Goal: Task Accomplishment & Management: Use online tool/utility

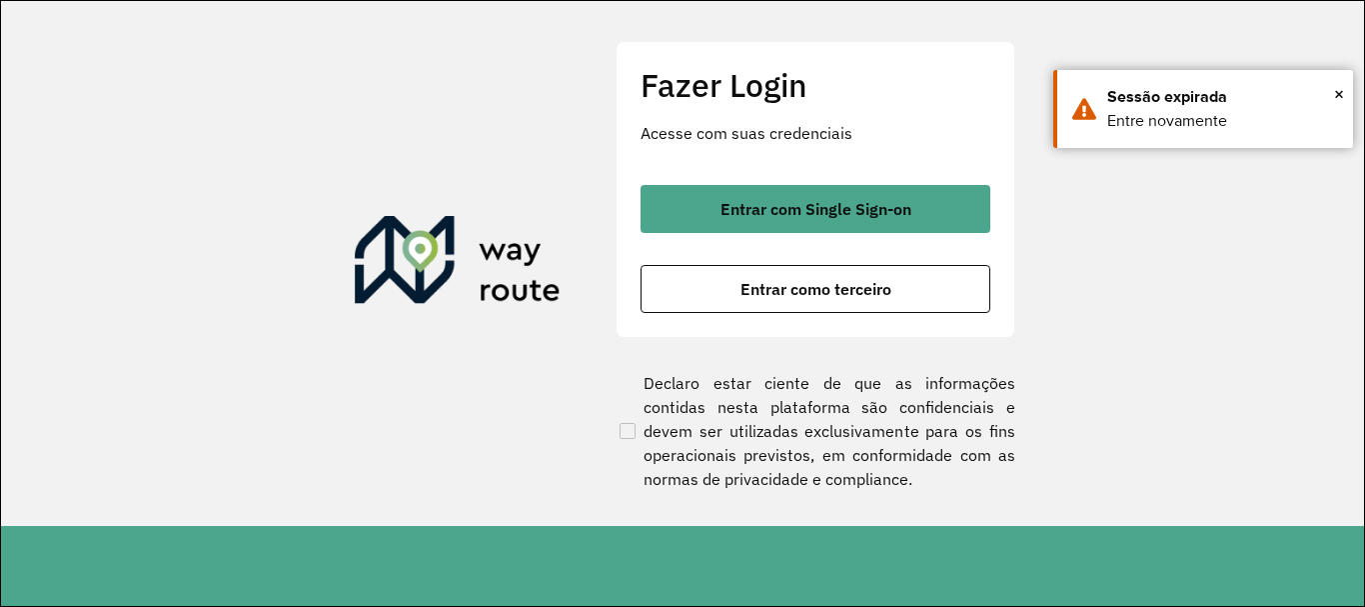
click at [834, 183] on div "Fazer Login Acesse com suas credenciais Entrar com Single Sign-on Entrar como t…" at bounding box center [816, 189] width 400 height 296
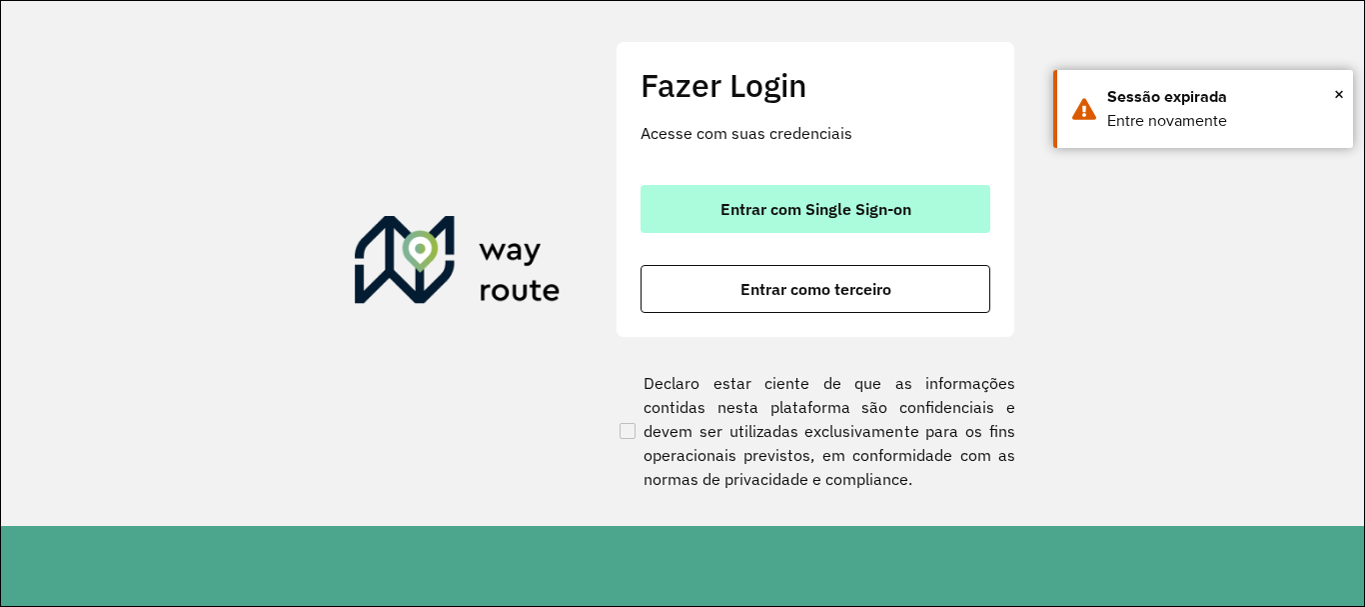
click at [821, 204] on span "Entrar com Single Sign-on" at bounding box center [815, 209] width 191 height 16
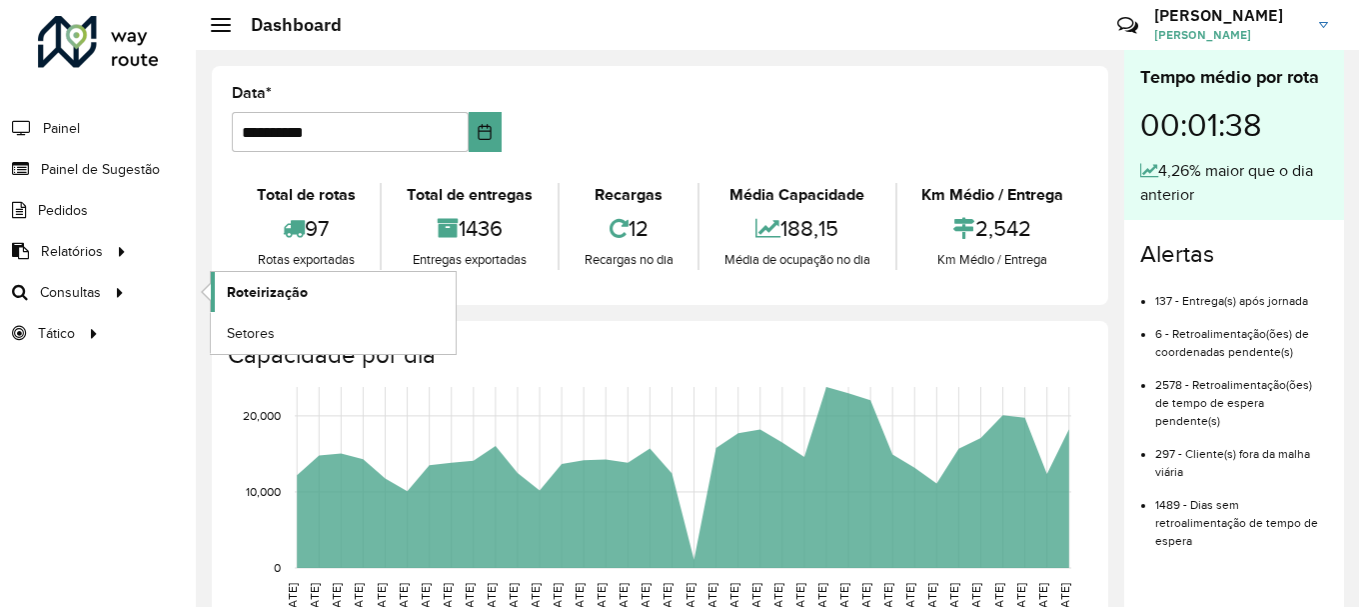
click at [242, 287] on span "Roteirização" at bounding box center [267, 292] width 81 height 21
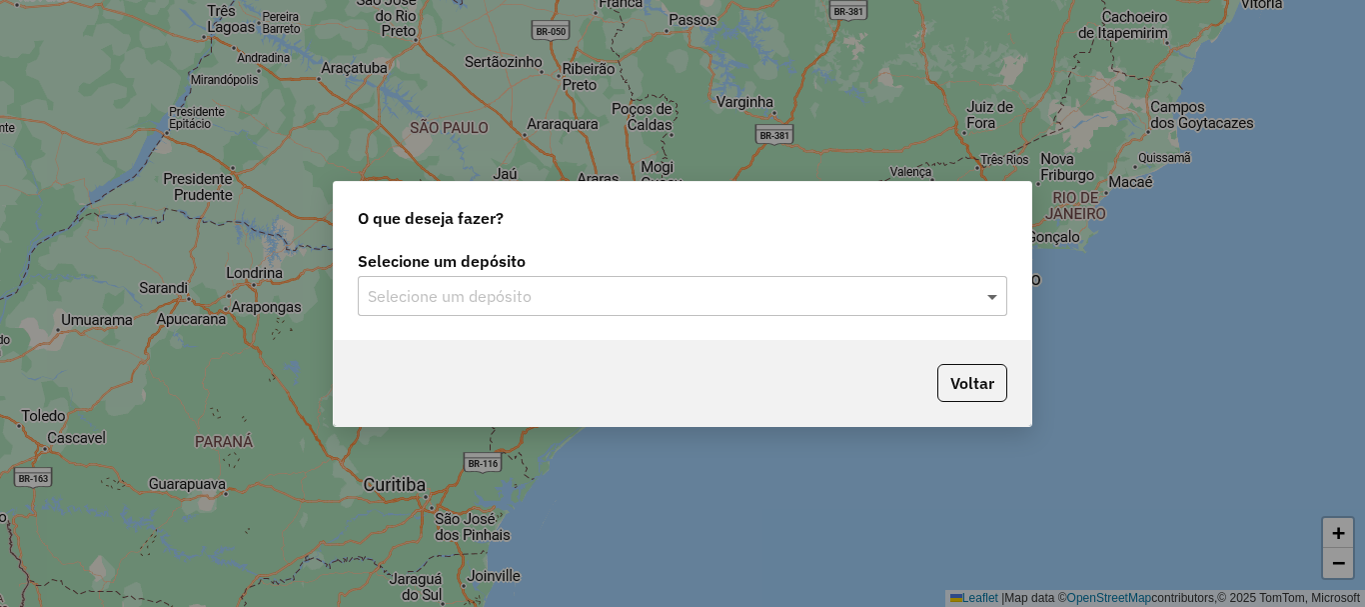
click at [1000, 294] on span at bounding box center [994, 296] width 25 height 24
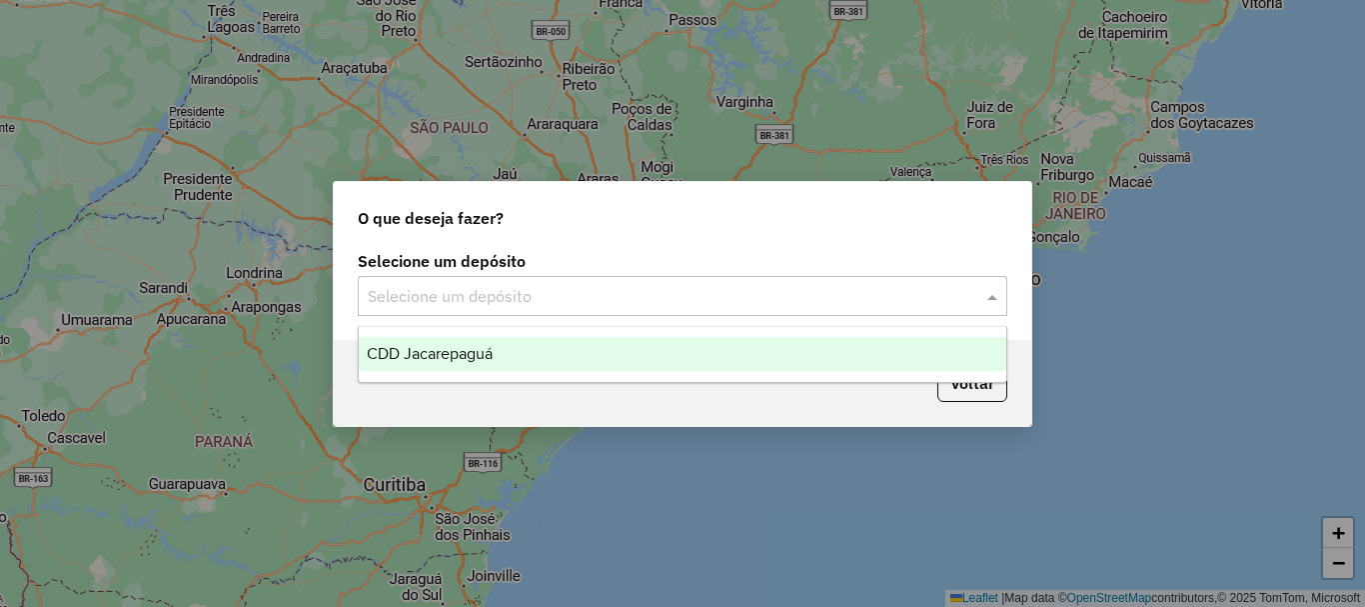
click at [502, 349] on div "CDD Jacarepaguá" at bounding box center [683, 354] width 648 height 34
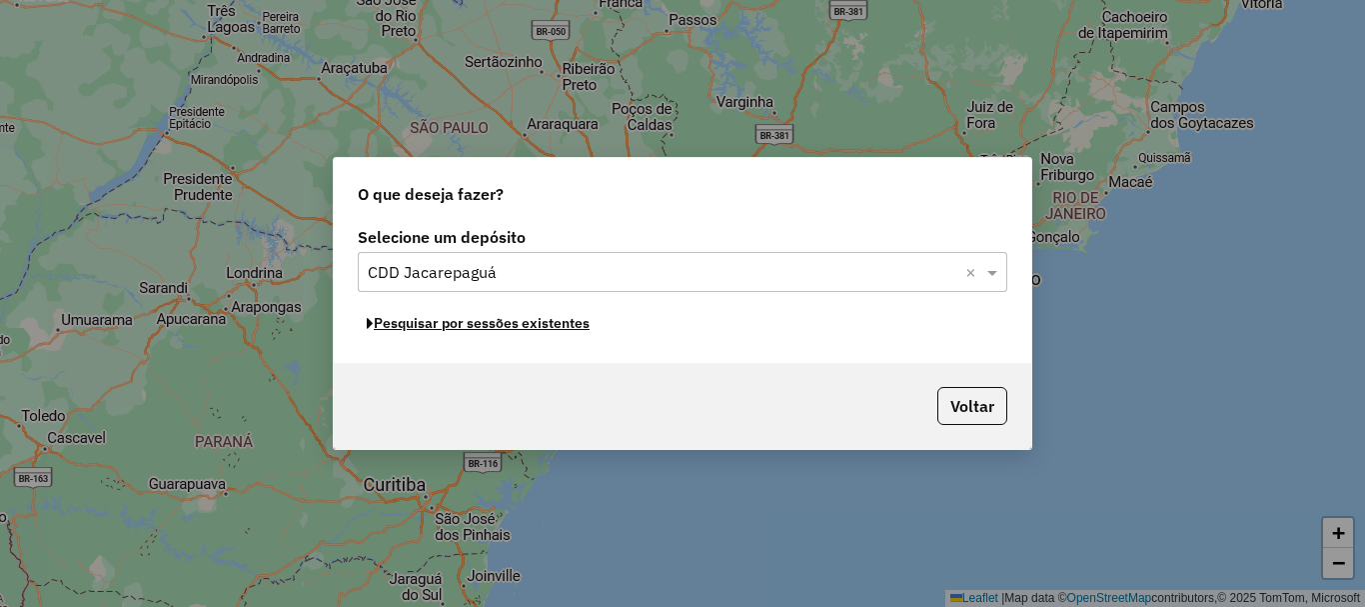
click at [532, 326] on button "Pesquisar por sessões existentes" at bounding box center [478, 323] width 241 height 31
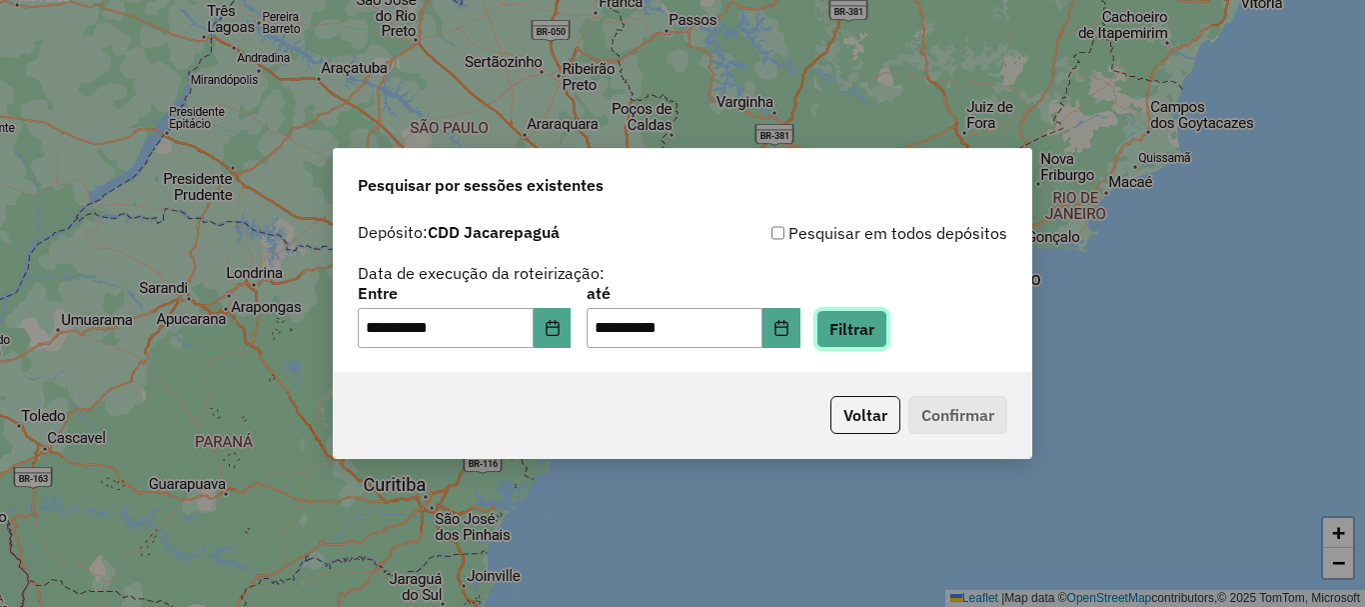
click at [885, 331] on button "Filtrar" at bounding box center [851, 329] width 71 height 38
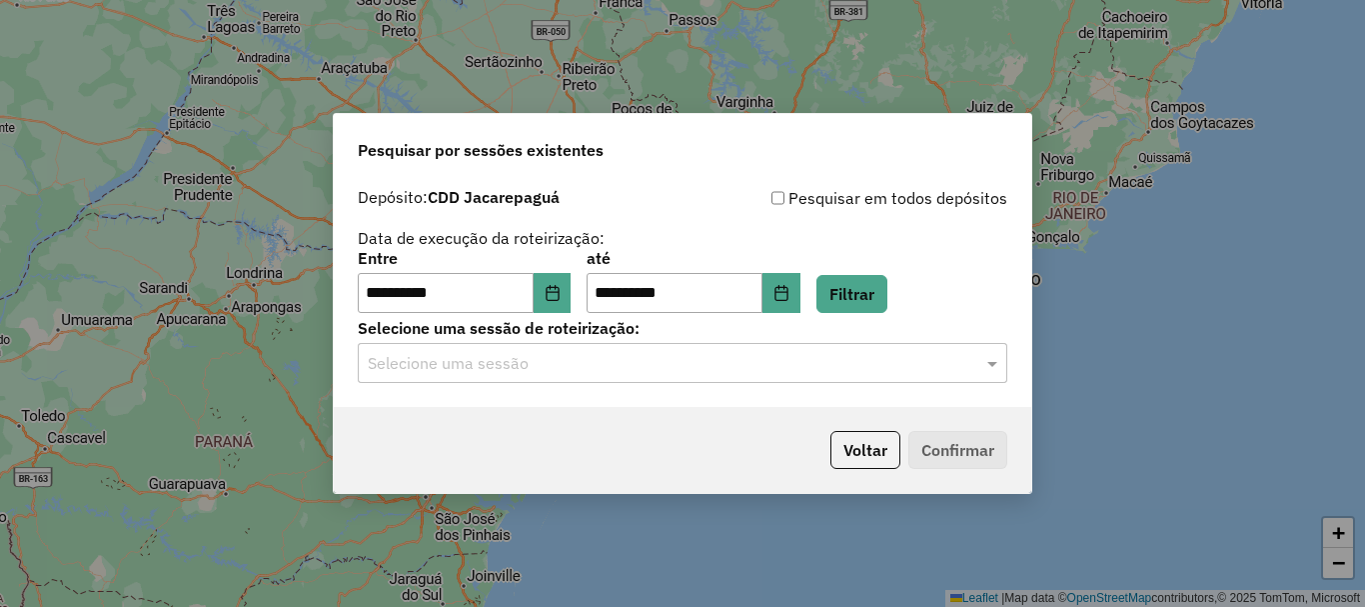
click at [916, 371] on input "text" at bounding box center [663, 364] width 590 height 24
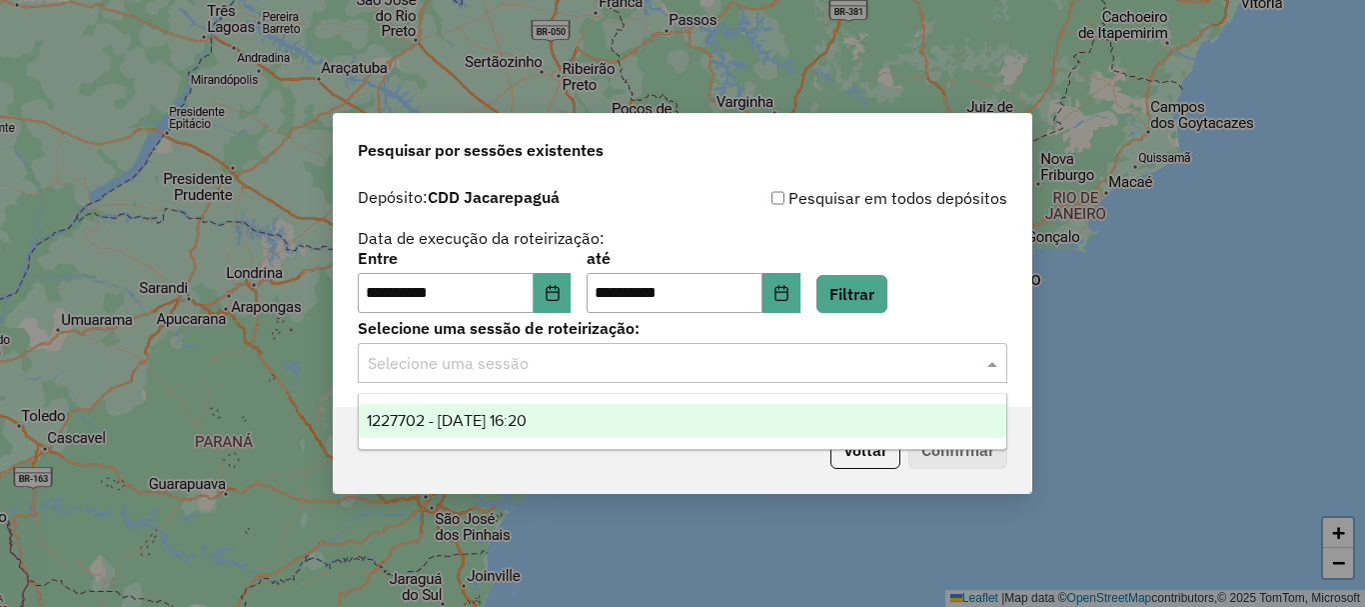
click at [527, 419] on span "1227702 - 11/08/2025 16:20" at bounding box center [447, 420] width 160 height 17
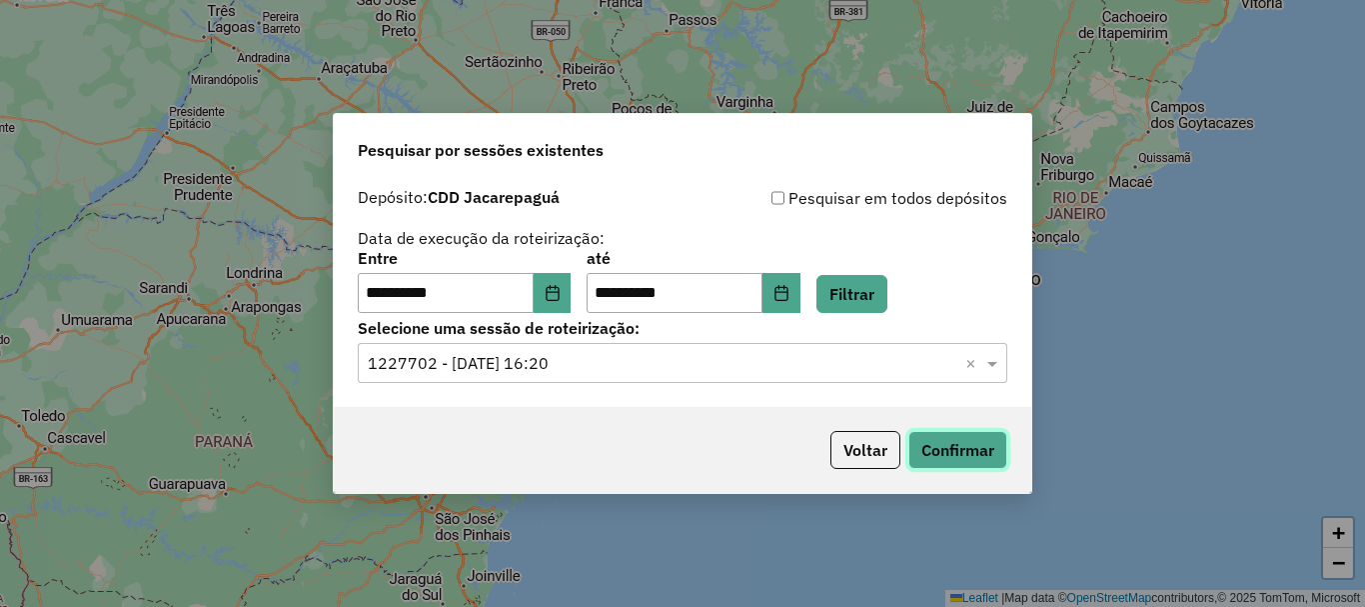
click at [957, 449] on button "Confirmar" at bounding box center [957, 450] width 99 height 38
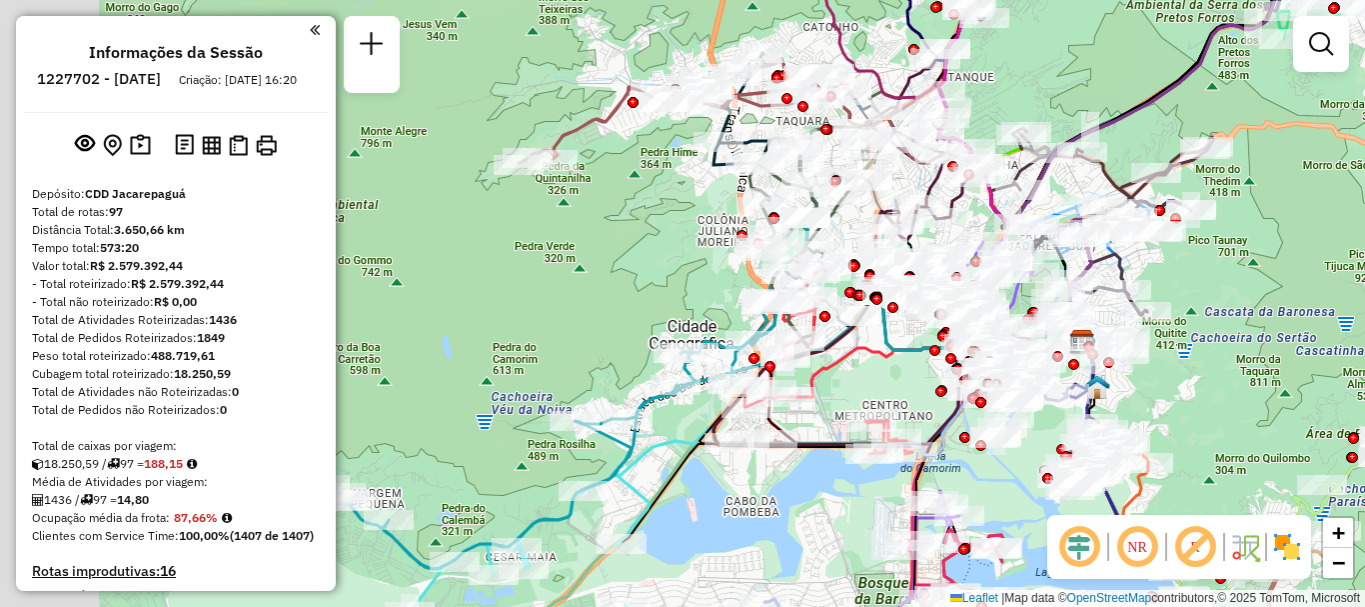
drag, startPoint x: 955, startPoint y: 331, endPoint x: 1303, endPoint y: 269, distance: 353.2
click at [1303, 269] on div "Janela de atendimento Grade de atendimento Capacidade Transportadoras Veículos …" at bounding box center [682, 303] width 1365 height 607
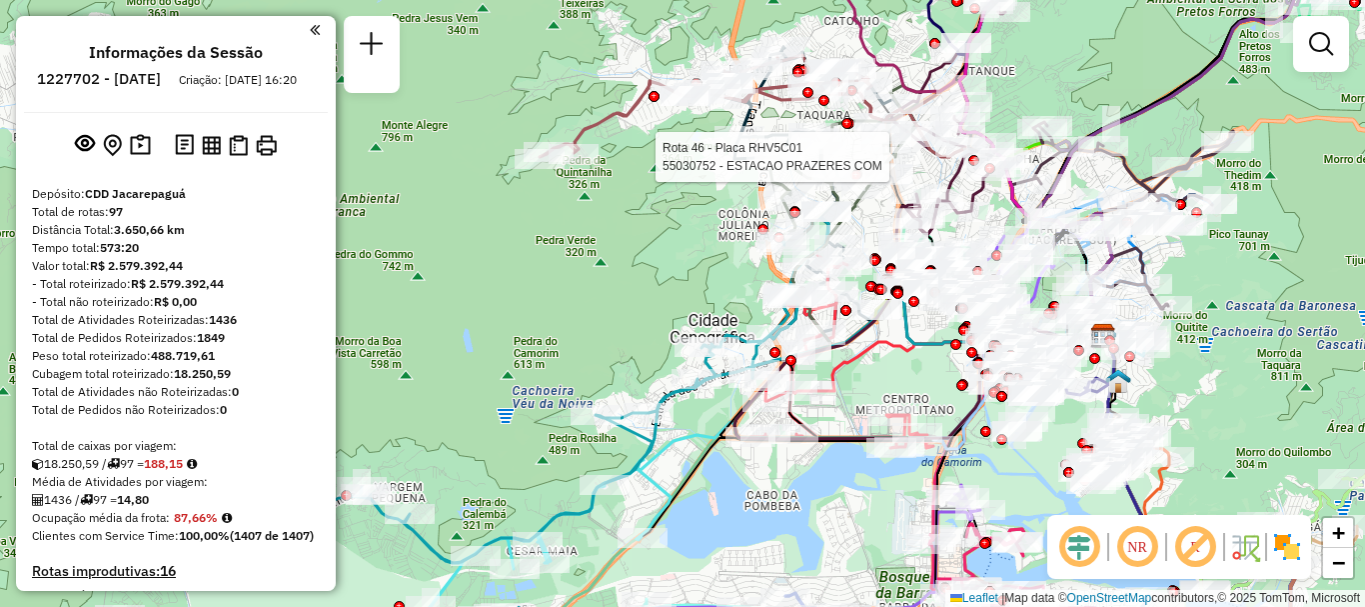
select select "**********"
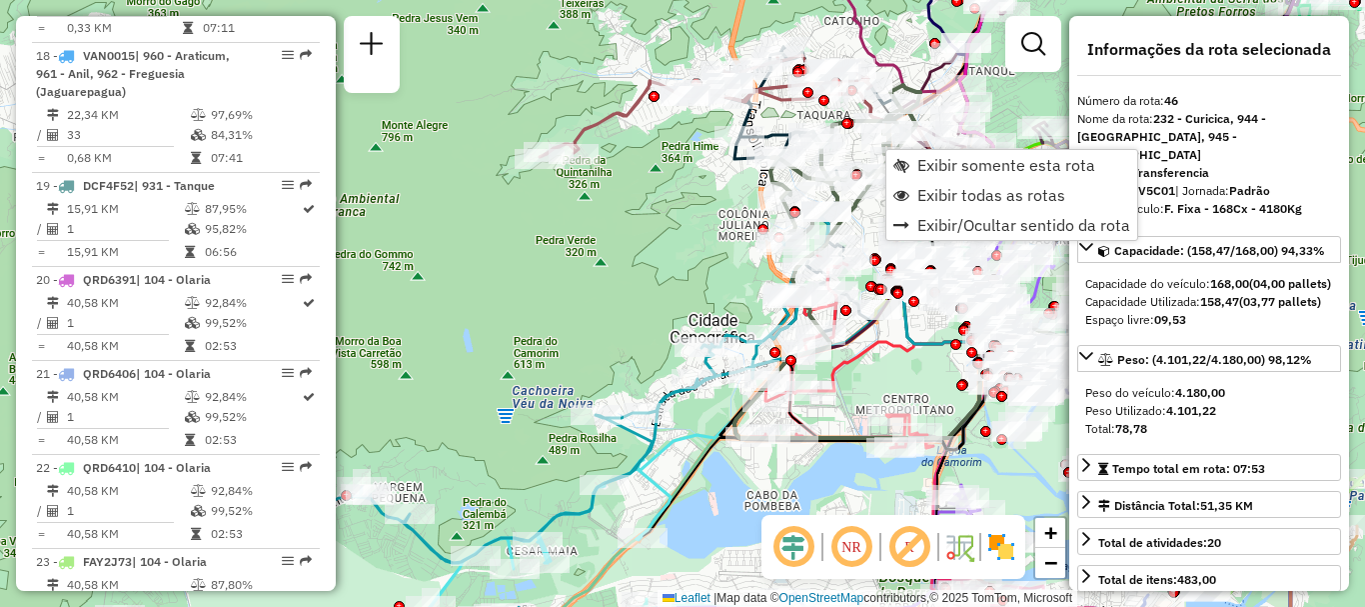
scroll to position [5927, 0]
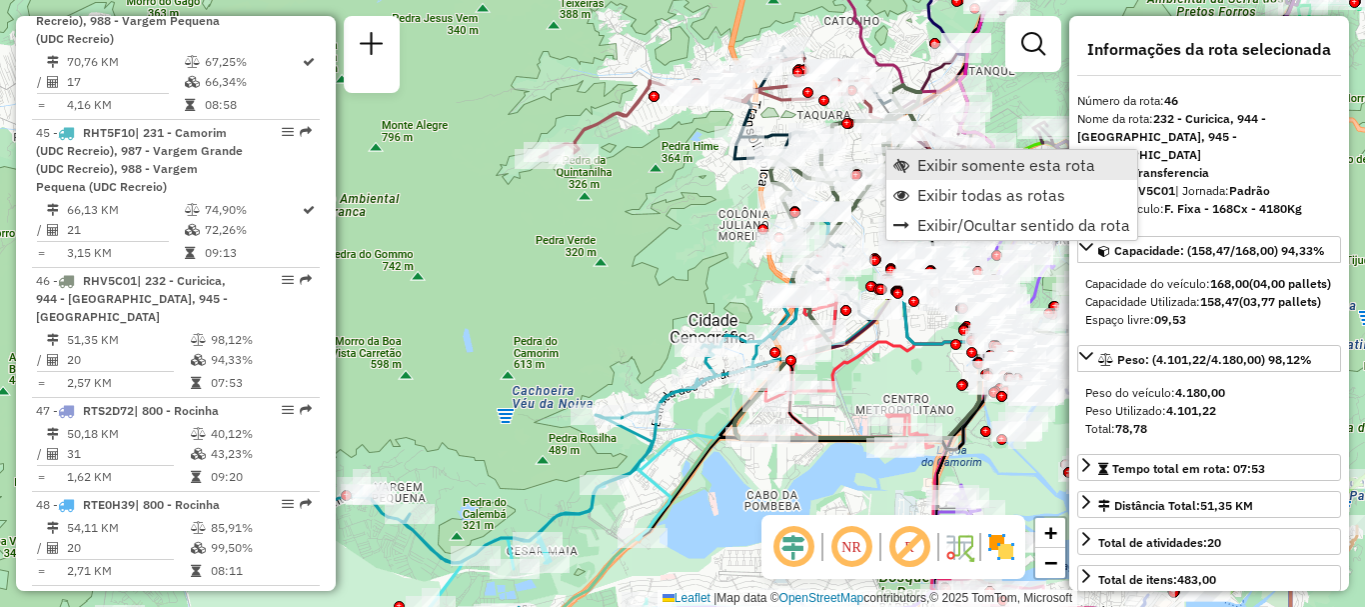
click at [912, 165] on link "Exibir somente esta rota" at bounding box center [1011, 165] width 251 height 30
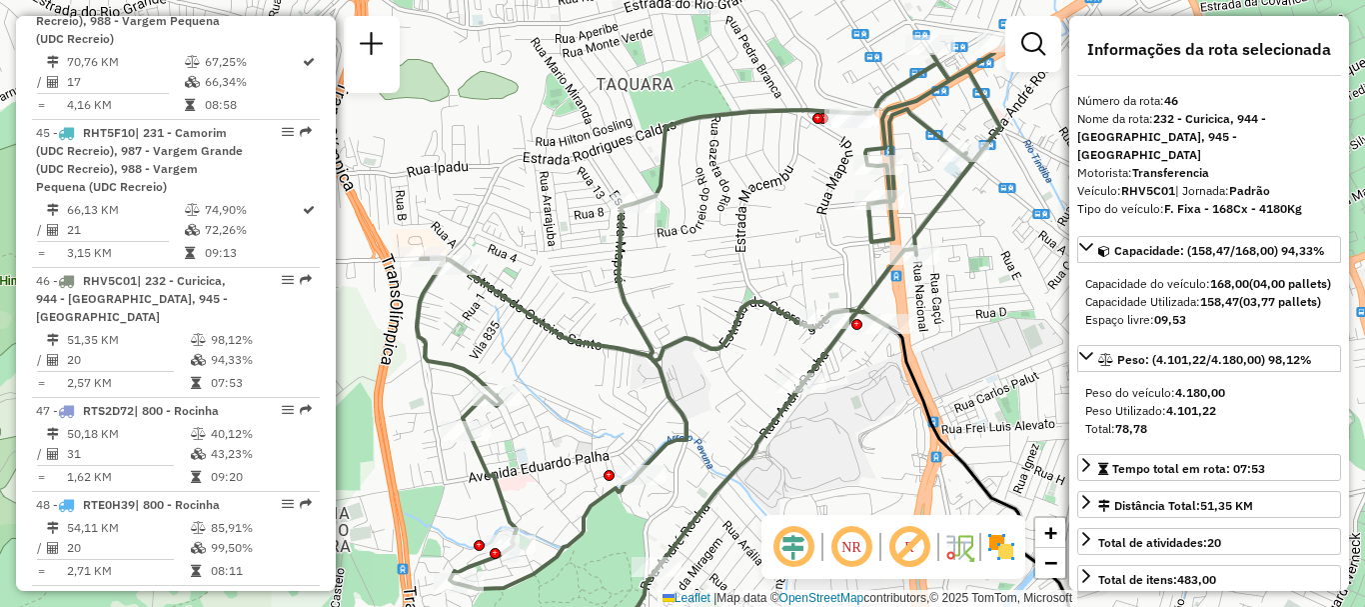
drag, startPoint x: 657, startPoint y: 161, endPoint x: 643, endPoint y: 261, distance: 101.0
click at [643, 261] on div "Janela de atendimento Grade de atendimento Capacidade Transportadoras Veículos …" at bounding box center [682, 303] width 1365 height 607
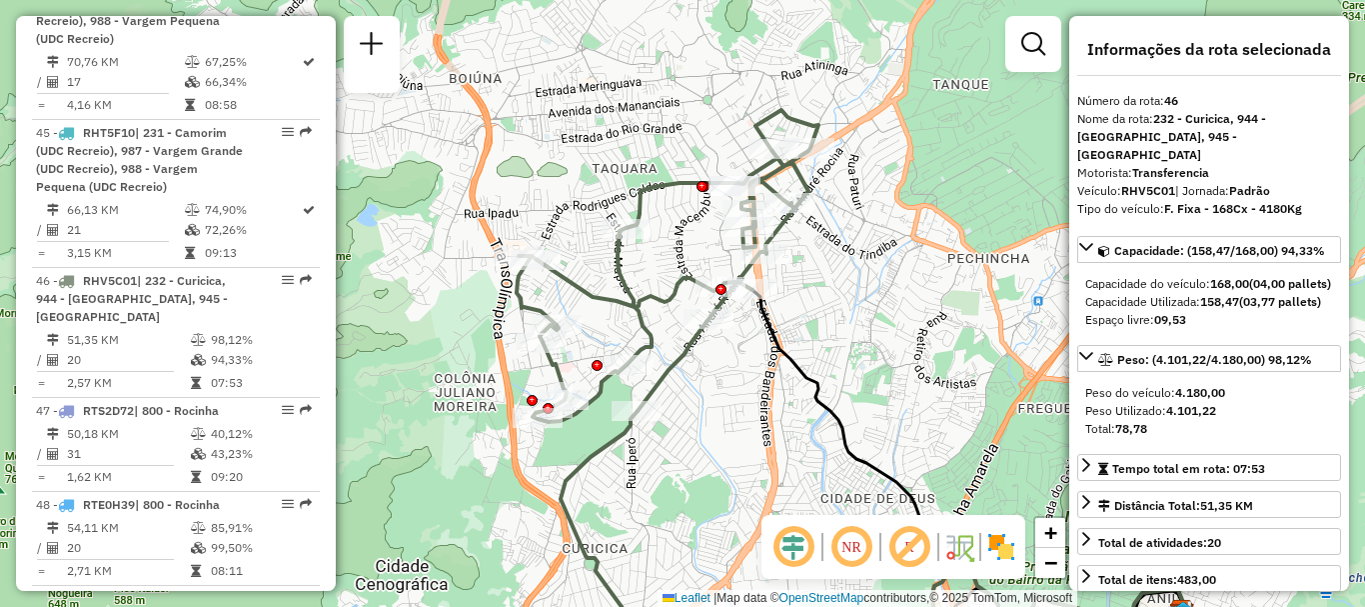
scroll to position [7108, 0]
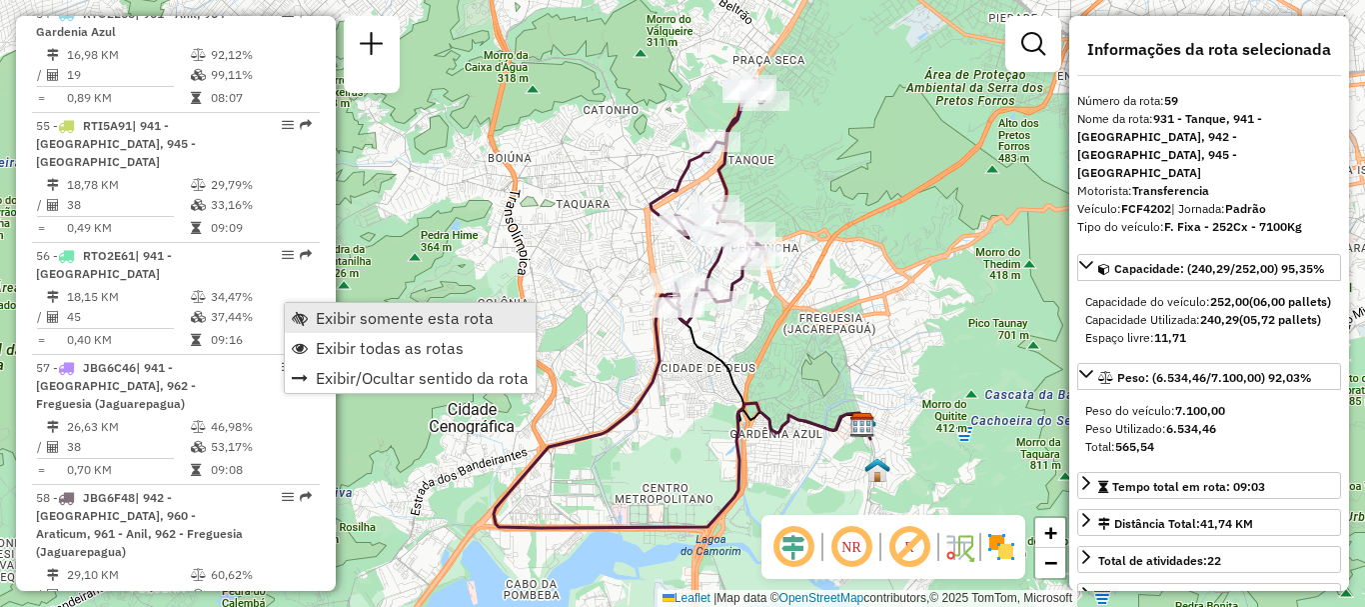
click at [332, 314] on span "Exibir somente esta rota" at bounding box center [405, 318] width 178 height 16
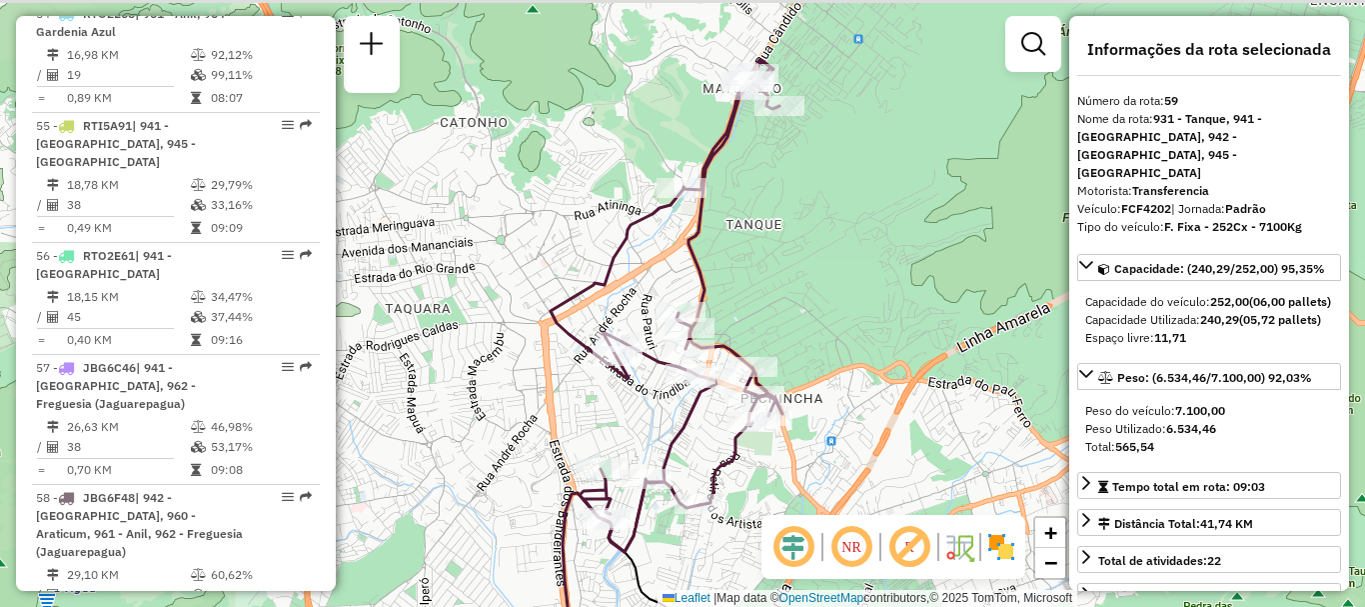
drag, startPoint x: 797, startPoint y: 183, endPoint x: 788, endPoint y: 292, distance: 109.3
click at [788, 292] on div "Janela de atendimento Grade de atendimento Capacidade Transportadoras Veículos …" at bounding box center [682, 303] width 1365 height 607
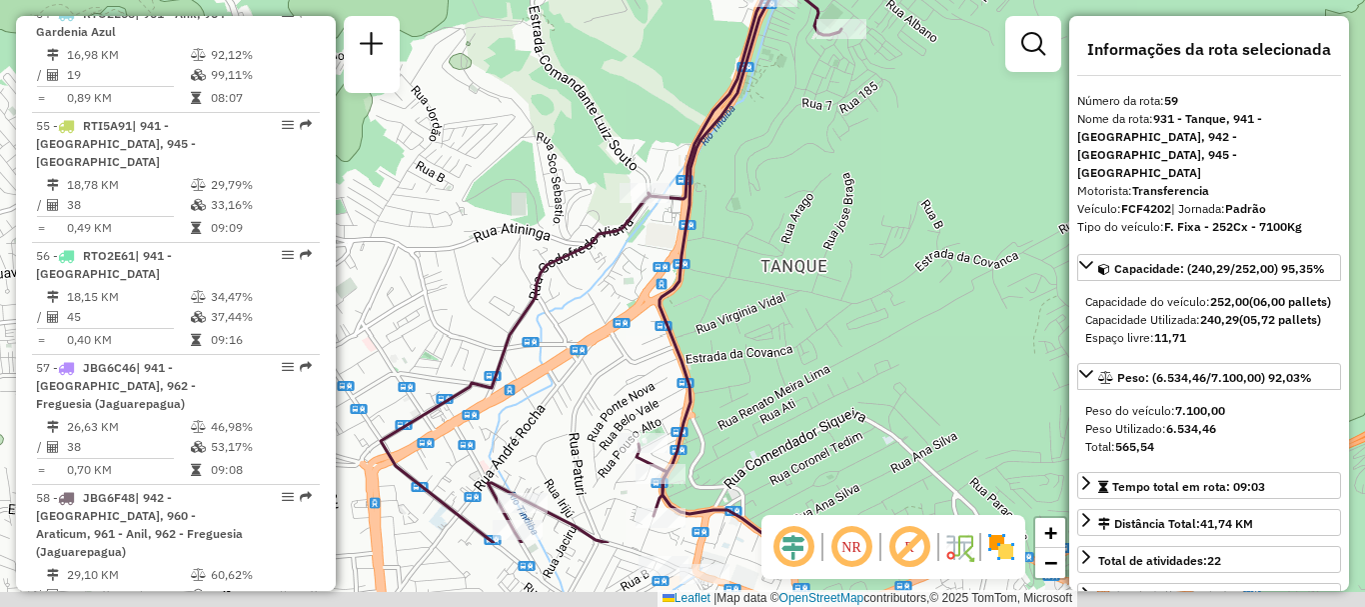
drag, startPoint x: 793, startPoint y: 384, endPoint x: 828, endPoint y: 260, distance: 128.7
click at [828, 260] on div "Janela de atendimento Grade de atendimento Capacidade Transportadoras Veículos …" at bounding box center [682, 303] width 1365 height 607
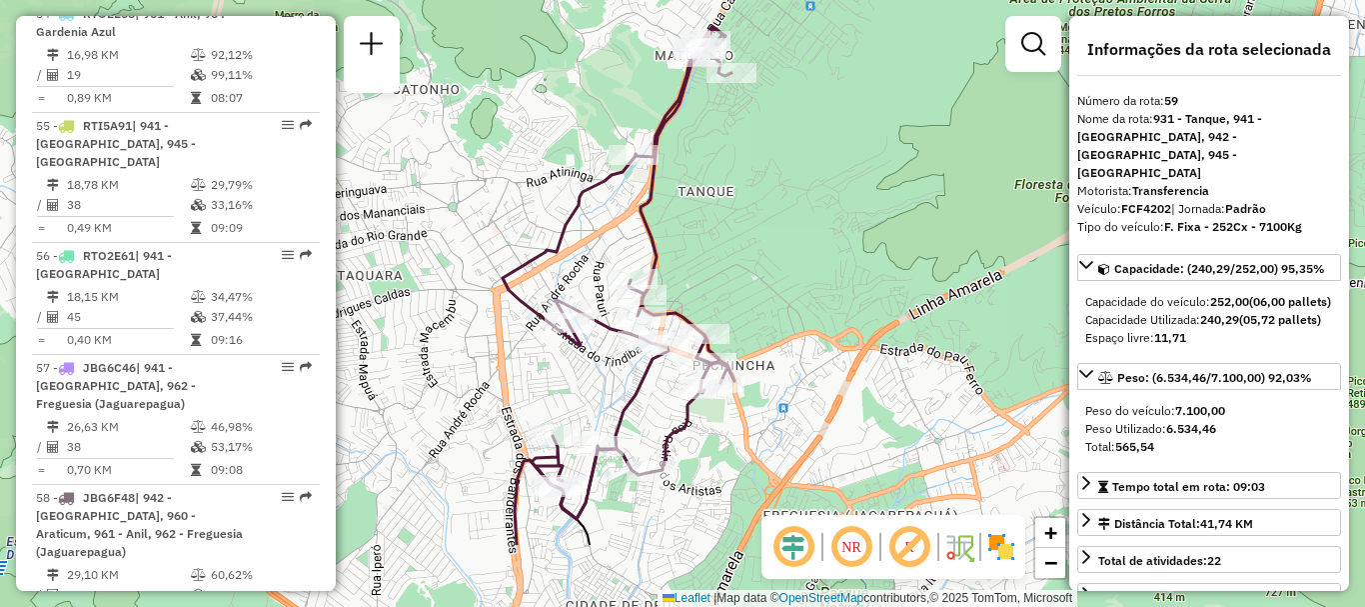
drag, startPoint x: 851, startPoint y: 354, endPoint x: 750, endPoint y: 232, distance: 158.3
click at [750, 232] on div "Janela de atendimento Grade de atendimento Capacidade Transportadoras Veículos …" at bounding box center [682, 303] width 1365 height 607
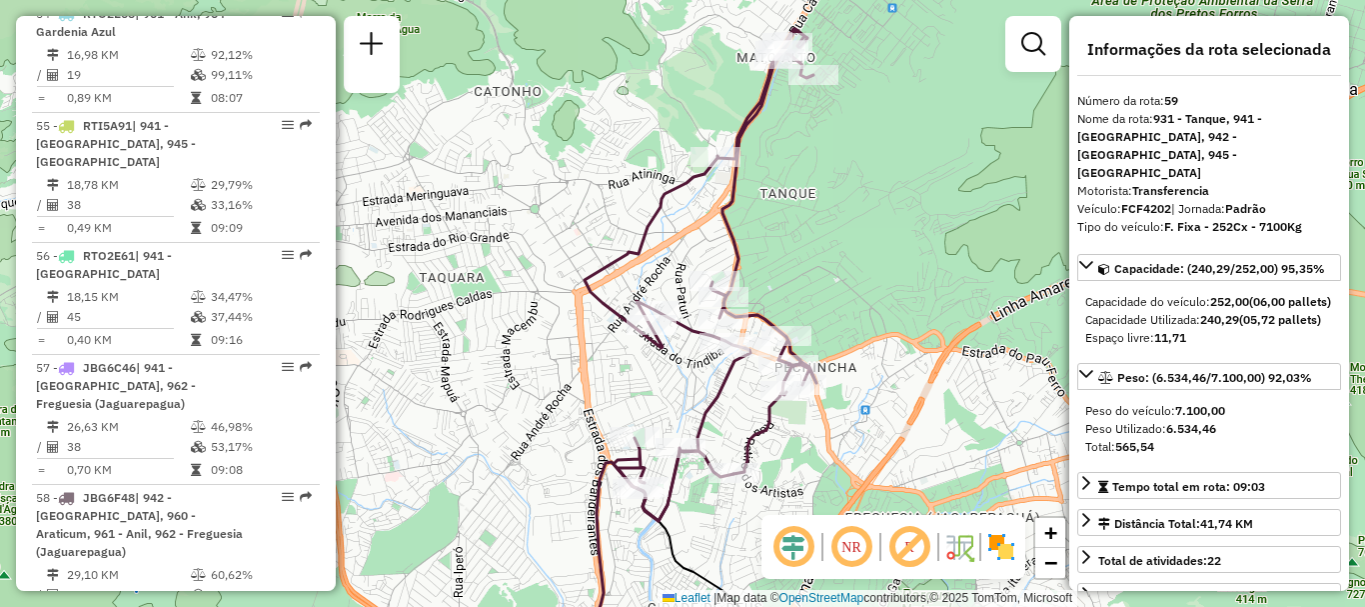
drag, startPoint x: 787, startPoint y: 283, endPoint x: 829, endPoint y: 291, distance: 42.7
click at [829, 291] on div "Janela de atendimento Grade de atendimento Capacidade Transportadoras Veículos …" at bounding box center [682, 303] width 1365 height 607
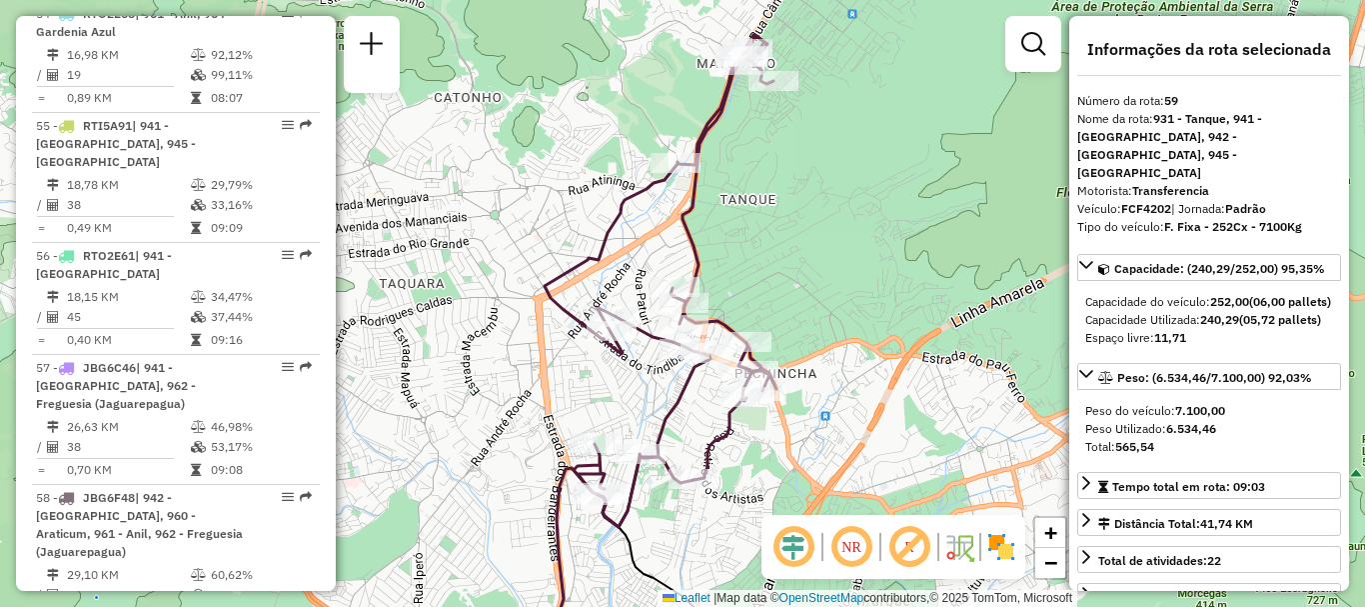
click at [992, 549] on img at bounding box center [1001, 547] width 32 height 32
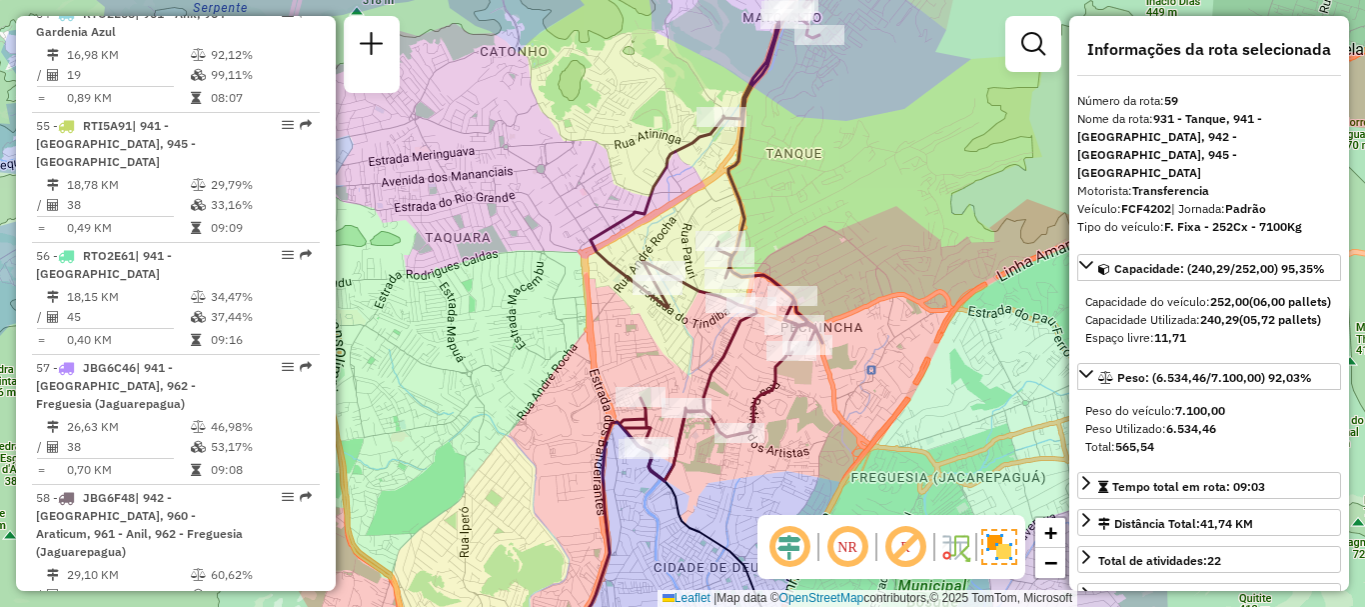
drag, startPoint x: 841, startPoint y: 341, endPoint x: 887, endPoint y: 295, distance: 65.0
click at [887, 295] on div "Janela de atendimento Grade de atendimento Capacidade Transportadoras Veículos …" at bounding box center [682, 303] width 1365 height 607
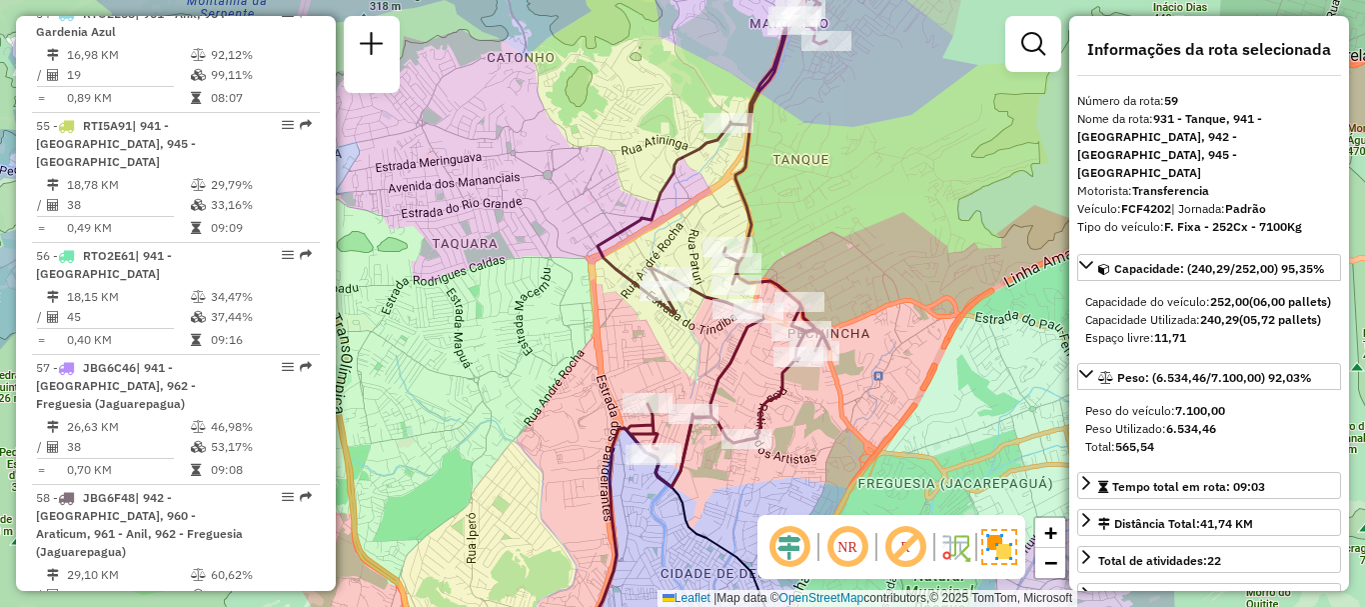
drag, startPoint x: 956, startPoint y: 202, endPoint x: 966, endPoint y: 210, distance: 12.8
click at [966, 210] on div "Janela de atendimento Grade de atendimento Capacidade Transportadoras Veículos …" at bounding box center [682, 303] width 1365 height 607
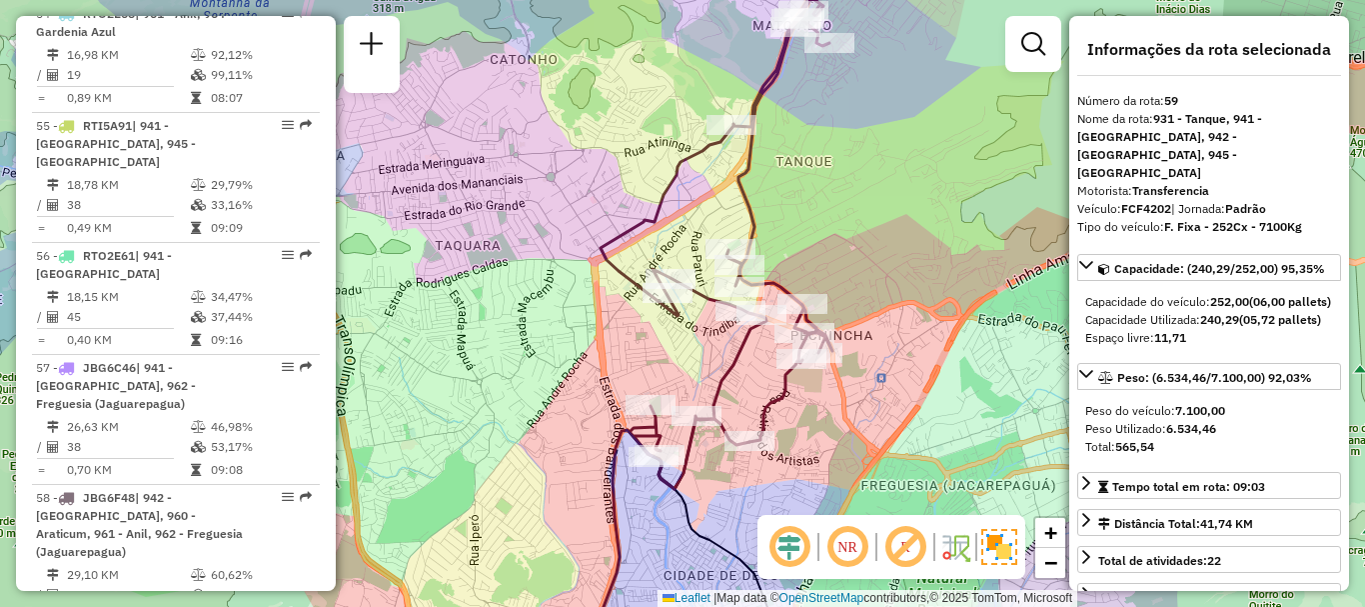
click at [970, 209] on div "Janela de atendimento Grade de atendimento Capacidade Transportadoras Veículos …" at bounding box center [682, 303] width 1365 height 607
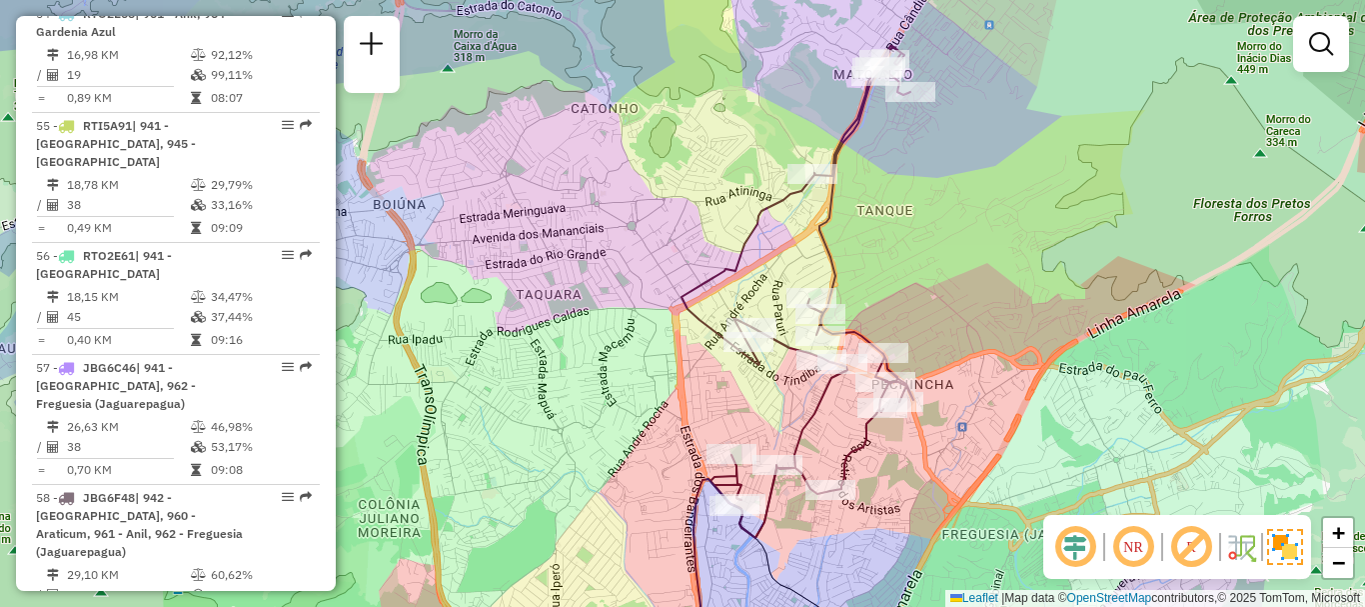
drag, startPoint x: 1018, startPoint y: 248, endPoint x: 1099, endPoint y: 297, distance: 94.6
click at [1099, 297] on div "Janela de atendimento Grade de atendimento Capacidade Transportadoras Veículos …" at bounding box center [682, 303] width 1365 height 607
select select "**********"
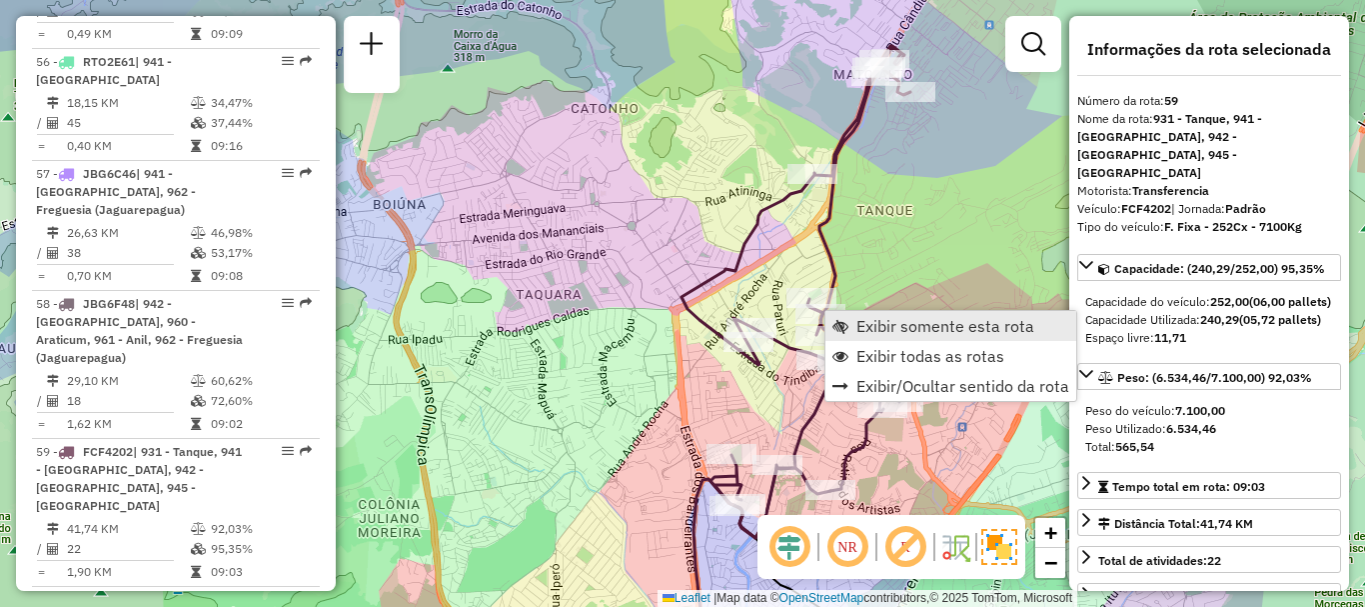
scroll to position [7382, 0]
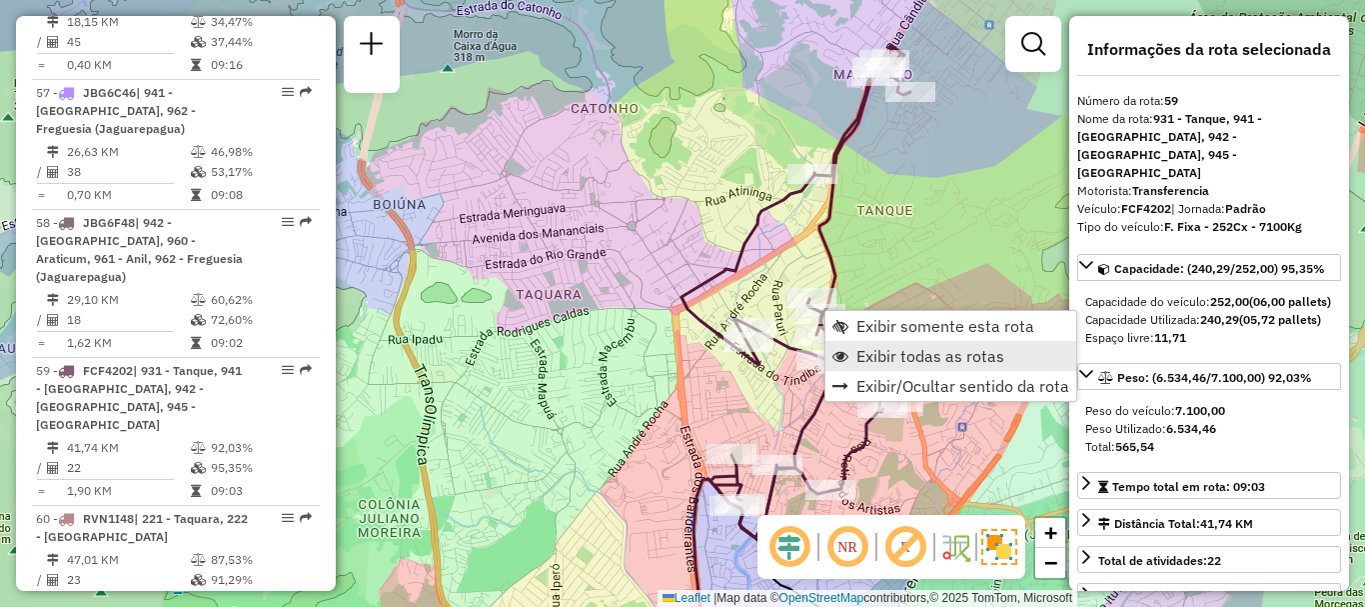
click at [904, 351] on span "Exibir todas as rotas" at bounding box center [930, 356] width 148 height 16
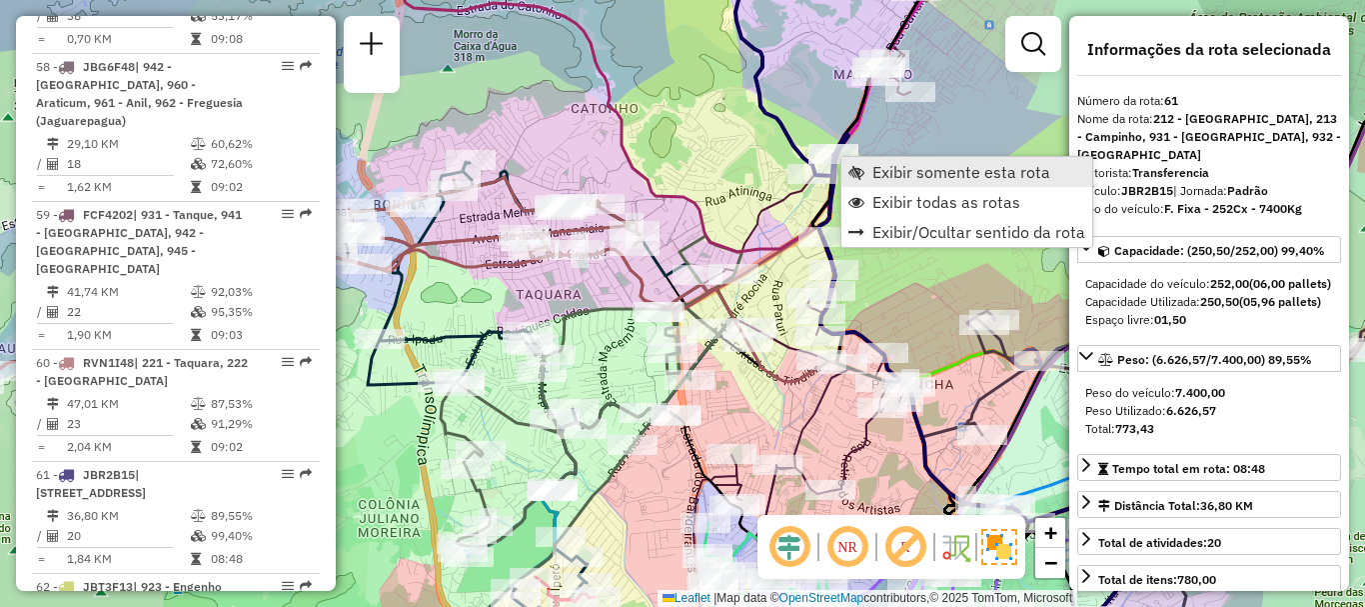
scroll to position [7624, 0]
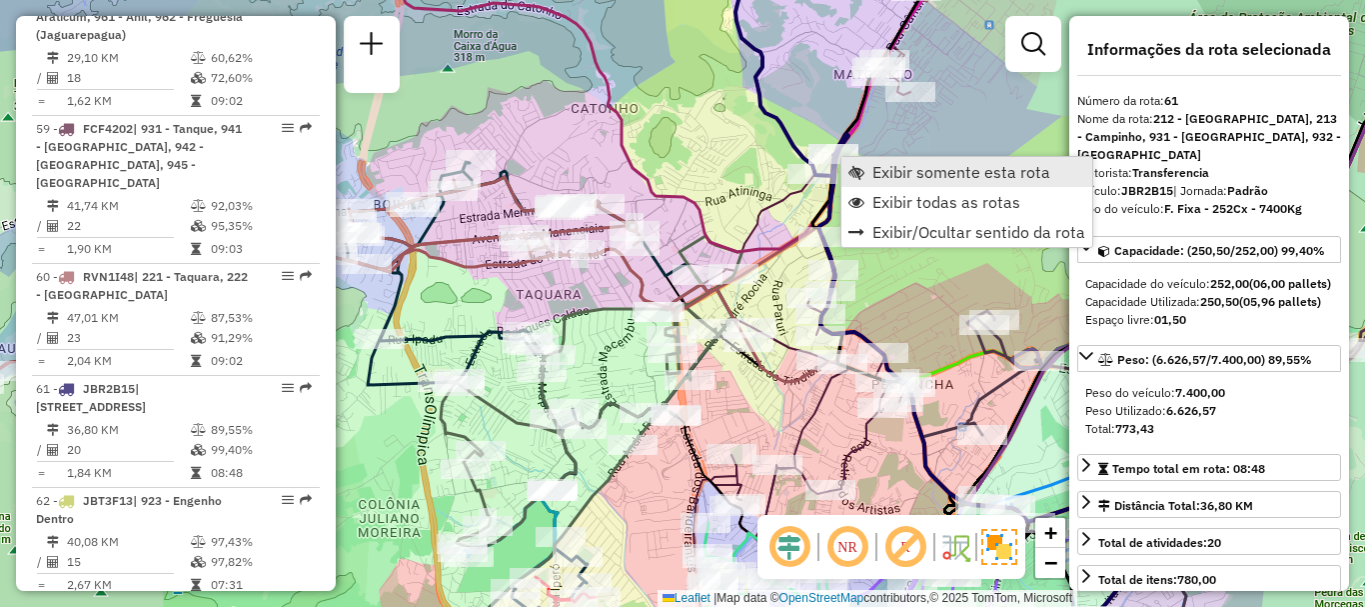
click at [870, 170] on link "Exibir somente esta rota" at bounding box center [966, 172] width 251 height 30
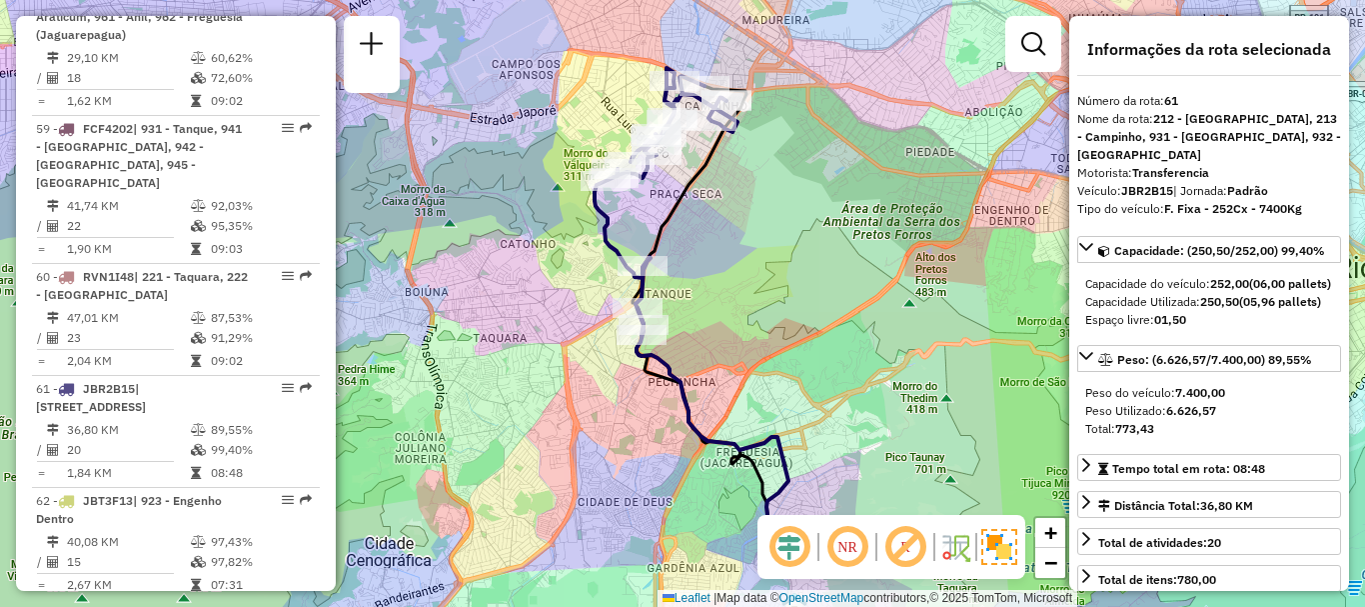
drag, startPoint x: 695, startPoint y: 213, endPoint x: 711, endPoint y: 278, distance: 66.9
click at [711, 276] on div "Janela de atendimento Grade de atendimento Capacidade Transportadoras Veículos …" at bounding box center [682, 303] width 1365 height 607
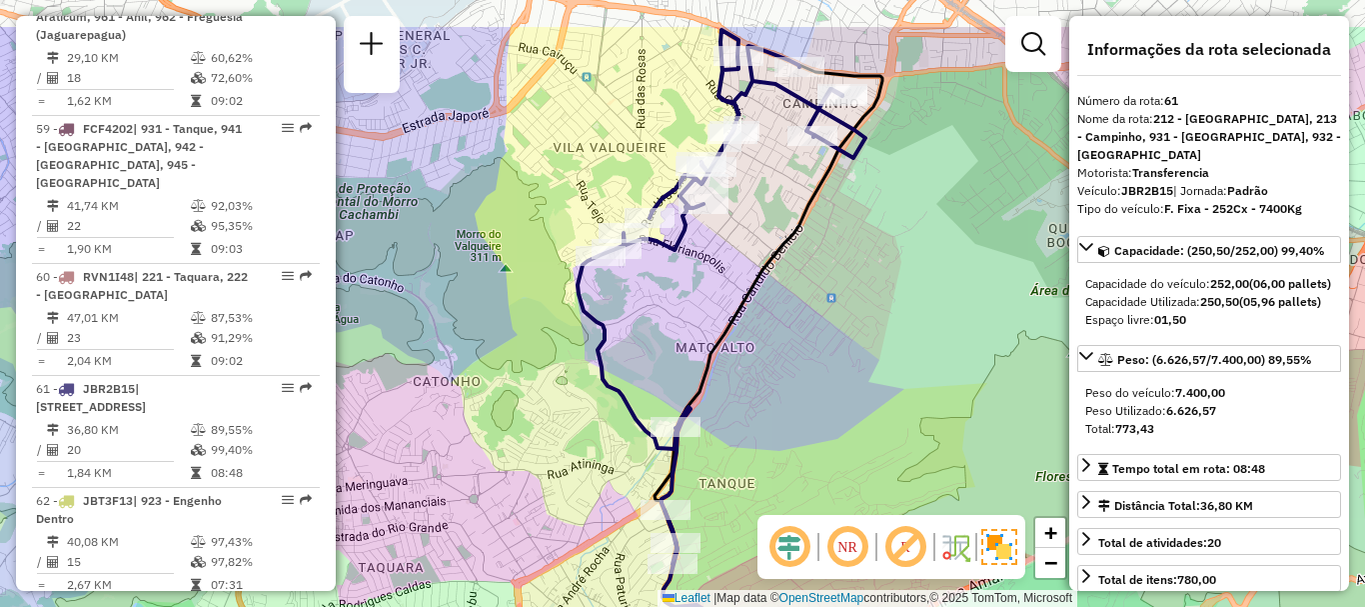
drag, startPoint x: 696, startPoint y: 286, endPoint x: 768, endPoint y: 374, distance: 113.6
click at [768, 374] on div "Janela de atendimento Grade de atendimento Capacidade Transportadoras Veículos …" at bounding box center [682, 303] width 1365 height 607
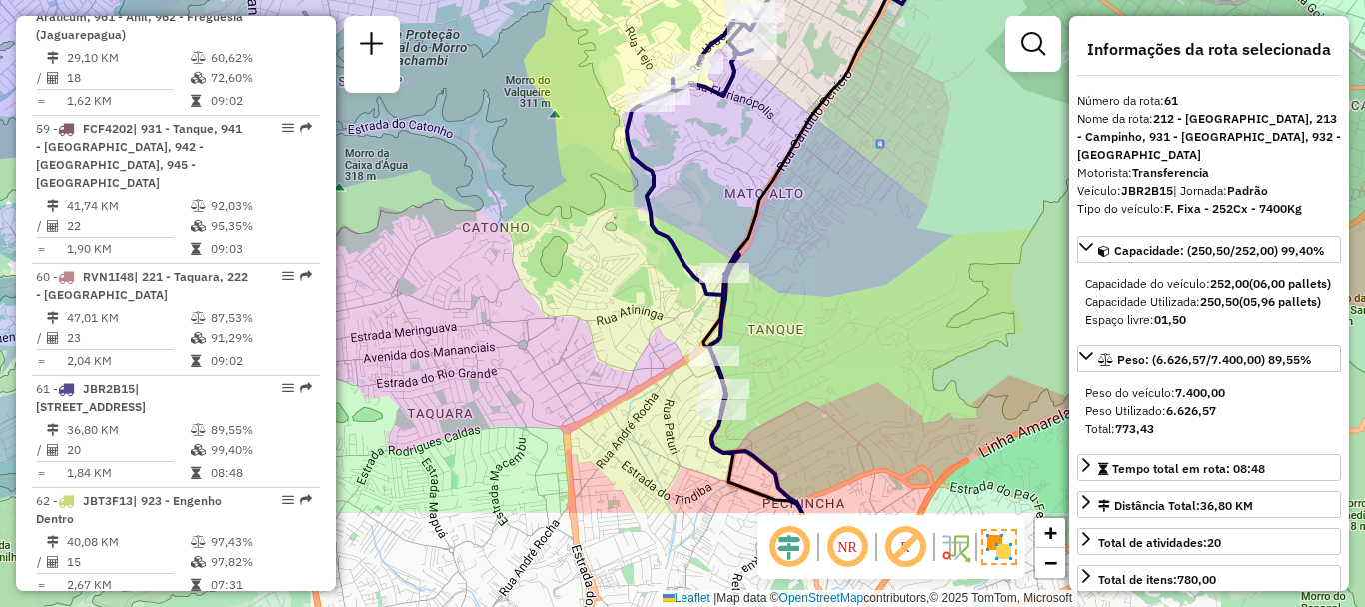
drag, startPoint x: 771, startPoint y: 459, endPoint x: 823, endPoint y: 299, distance: 168.1
click at [823, 299] on div "Janela de atendimento Grade de atendimento Capacidade Transportadoras Veículos …" at bounding box center [682, 303] width 1365 height 607
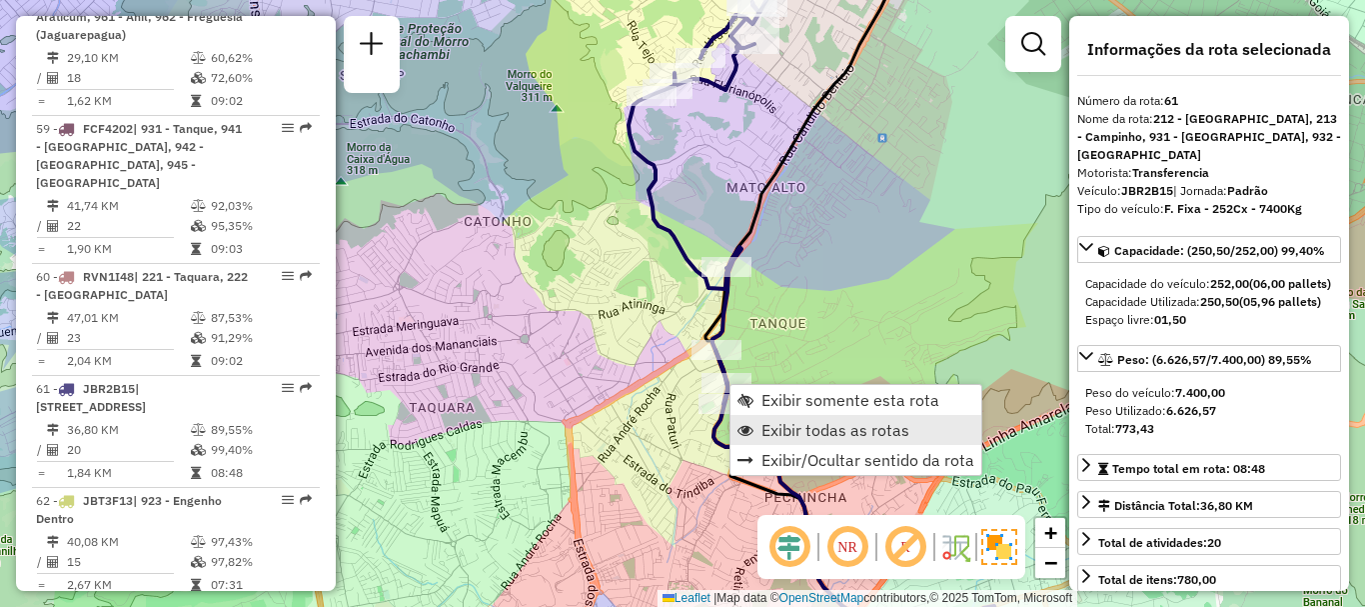
click at [777, 425] on span "Exibir todas as rotas" at bounding box center [835, 430] width 148 height 16
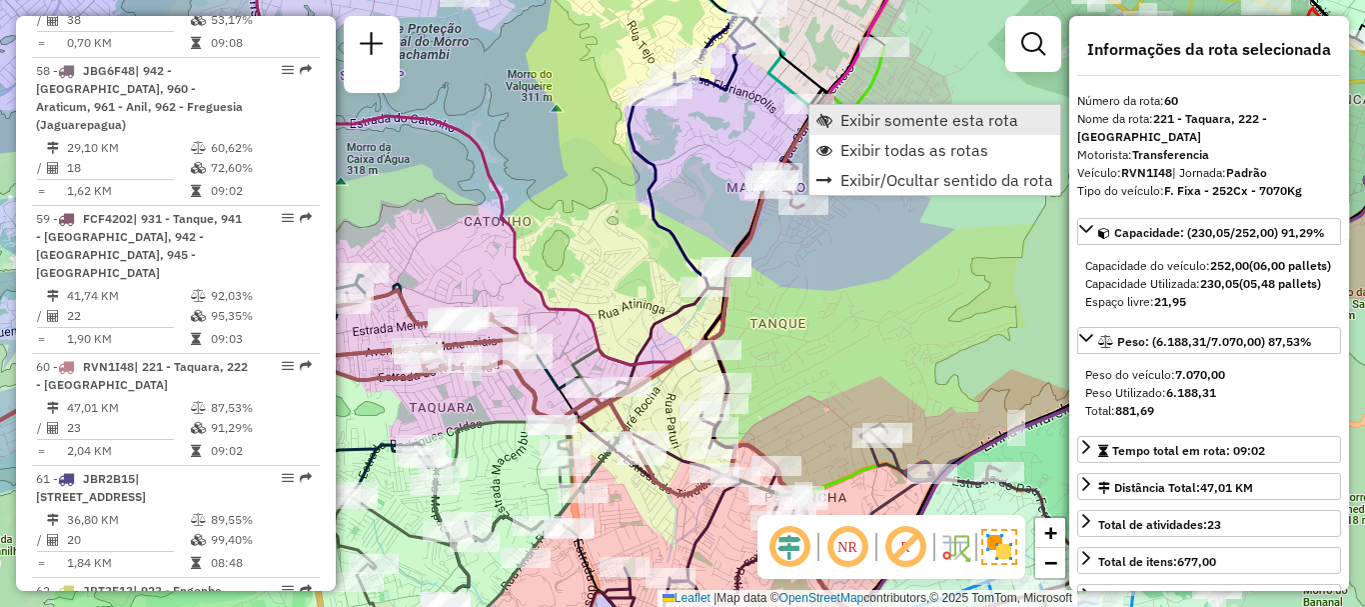
scroll to position [7512, 0]
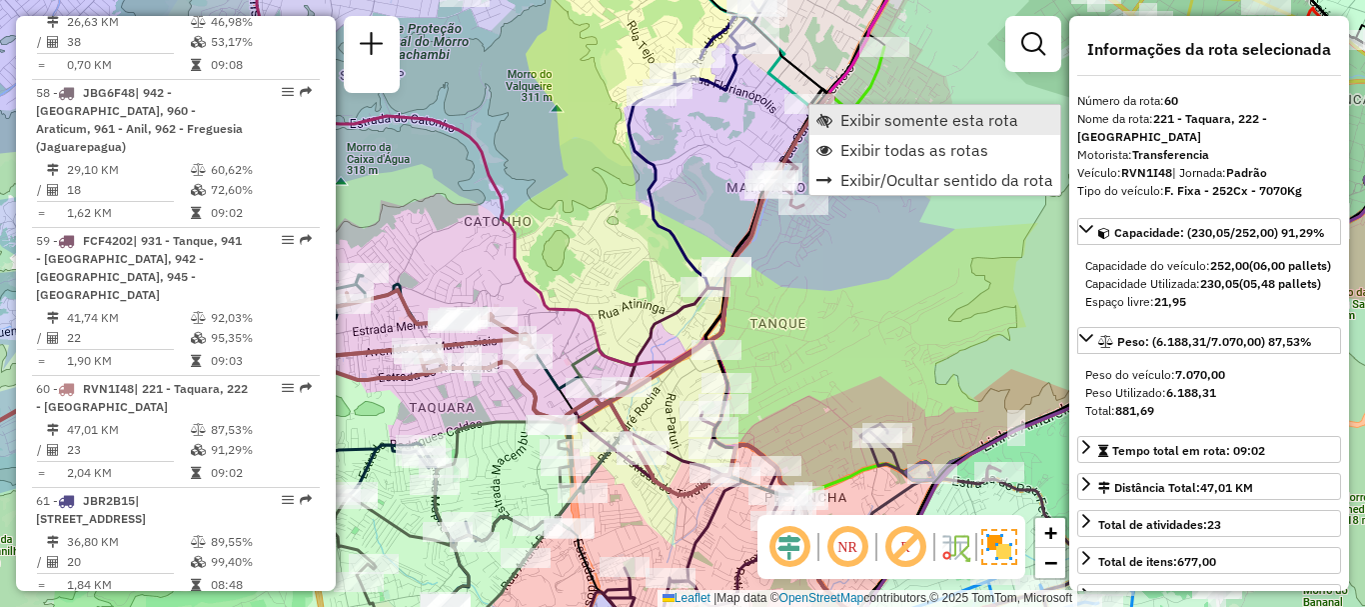
click at [830, 113] on span "Exibir somente esta rota" at bounding box center [824, 120] width 16 height 16
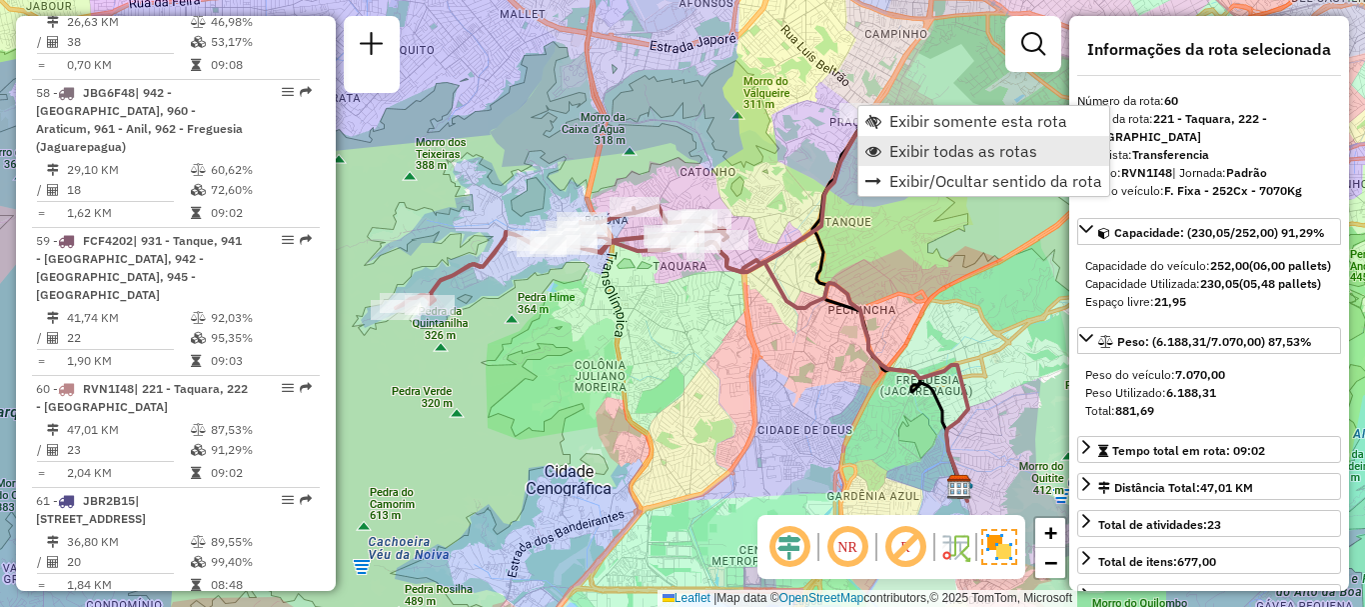
click at [891, 151] on span "Exibir todas as rotas" at bounding box center [963, 151] width 148 height 16
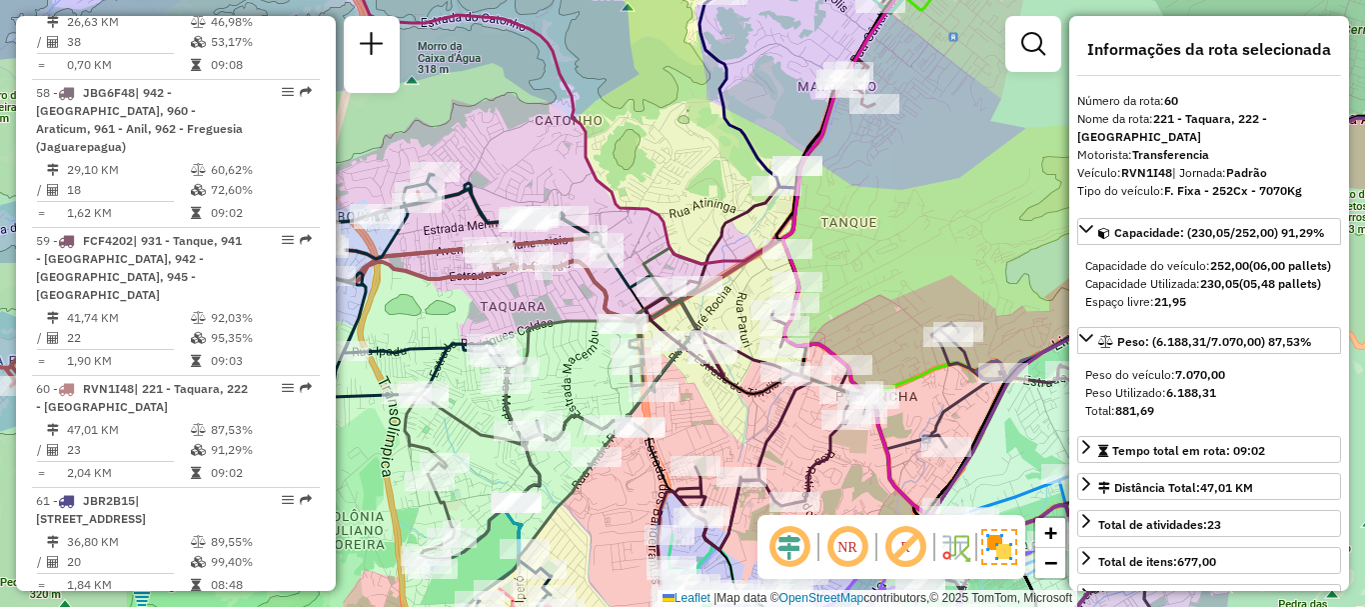
click at [868, 222] on div "Janela de atendimento Grade de atendimento Capacidade Transportadoras Veículos …" at bounding box center [682, 303] width 1365 height 607
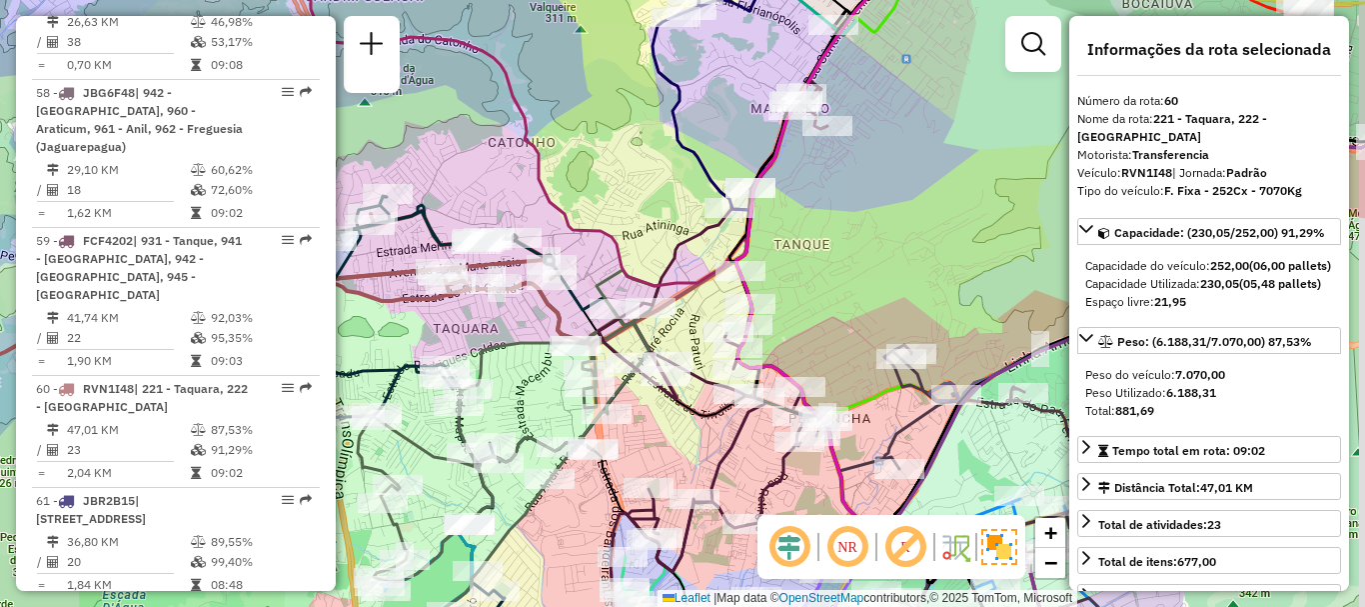
drag, startPoint x: 875, startPoint y: 214, endPoint x: 794, endPoint y: 252, distance: 89.4
click at [814, 240] on div "Janela de atendimento Grade de atendimento Capacidade Transportadoras Veículos …" at bounding box center [682, 303] width 1365 height 607
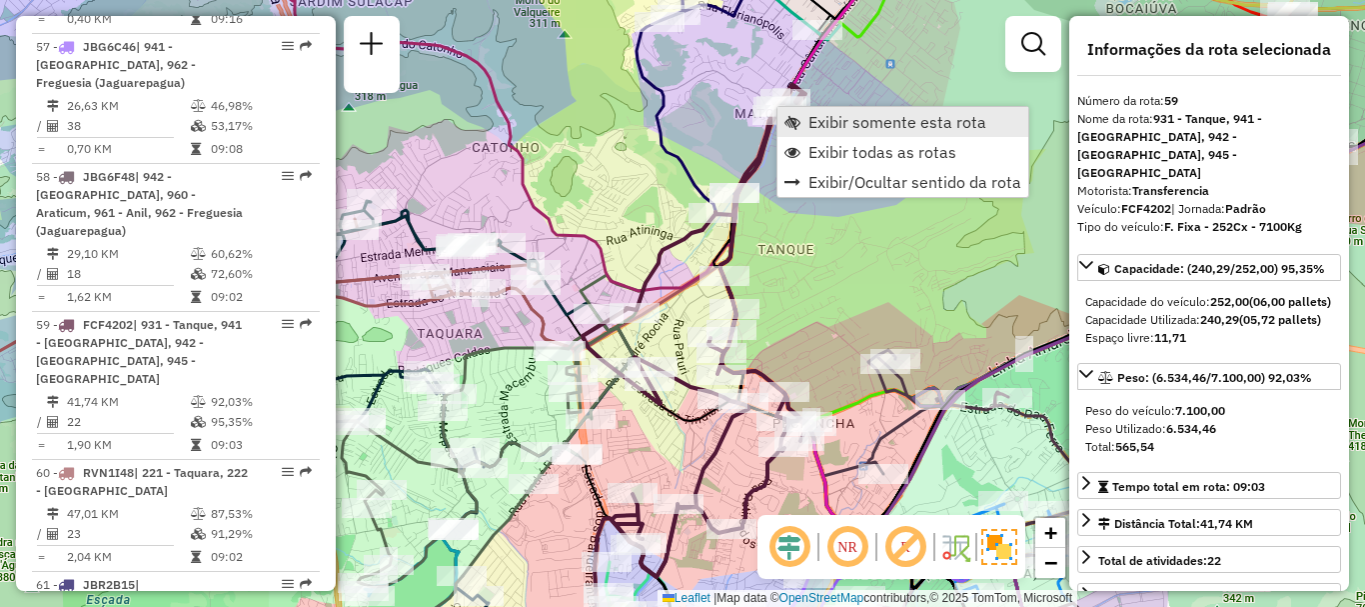
scroll to position [7382, 0]
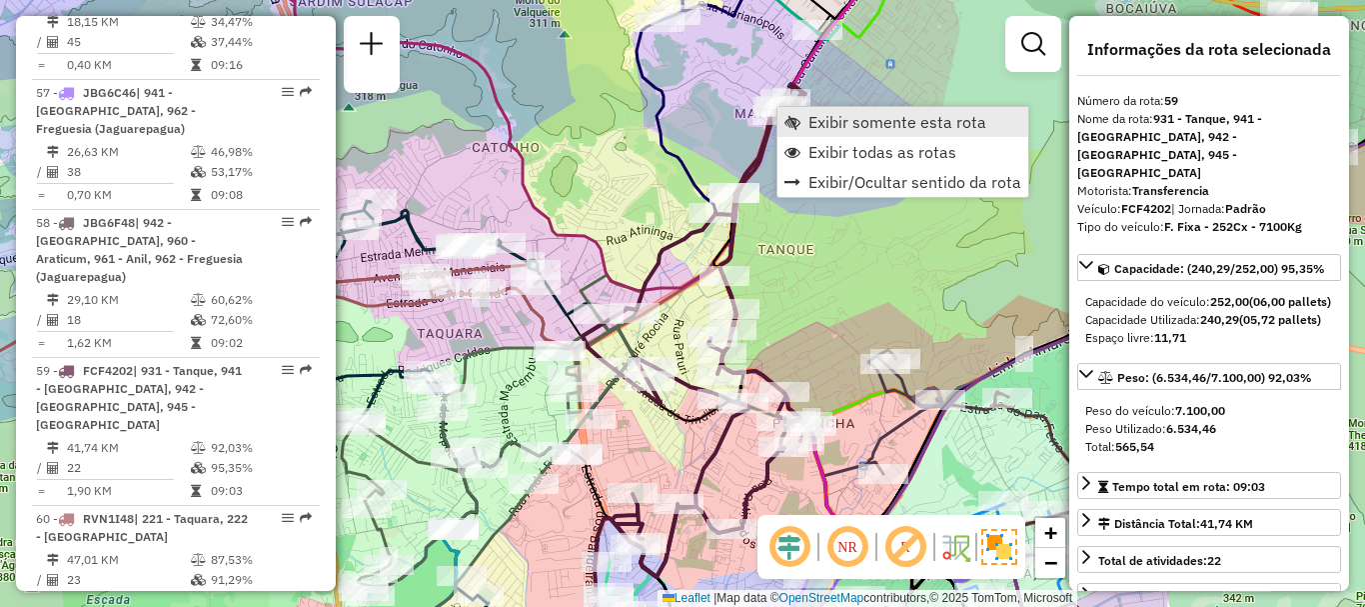
click at [792, 121] on span "Exibir somente esta rota" at bounding box center [792, 122] width 16 height 16
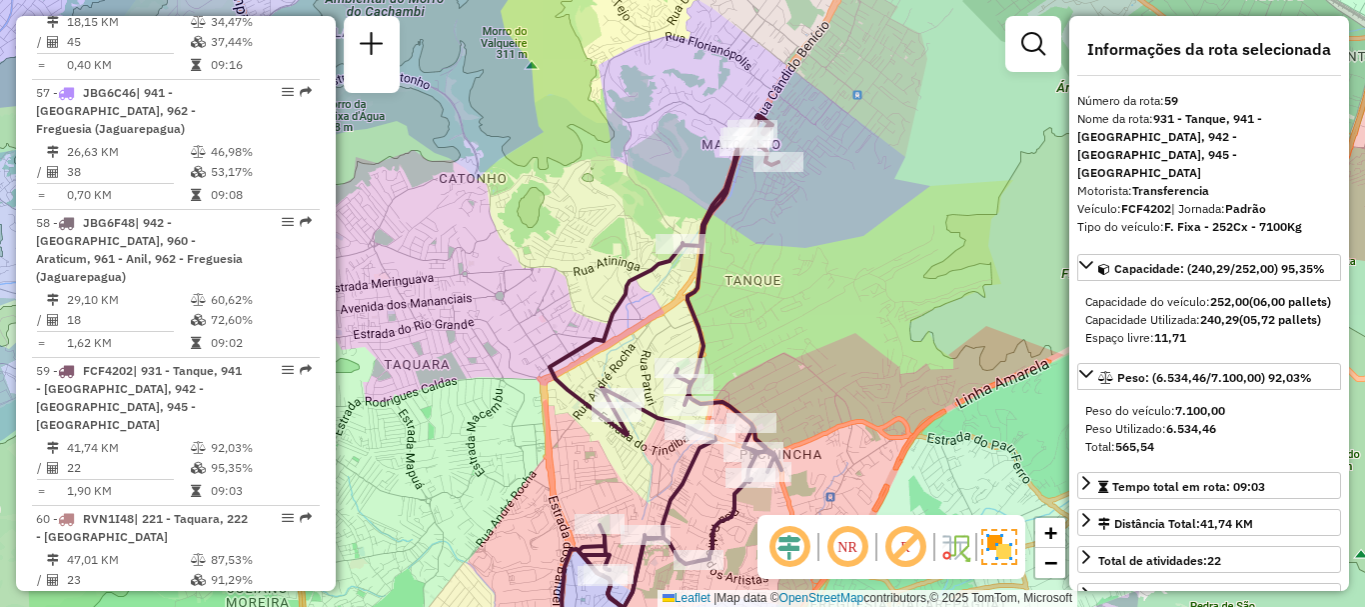
drag, startPoint x: 823, startPoint y: 213, endPoint x: 840, endPoint y: 294, distance: 82.7
click at [840, 294] on div "Janela de atendimento Grade de atendimento Capacidade Transportadoras Veículos …" at bounding box center [682, 303] width 1365 height 607
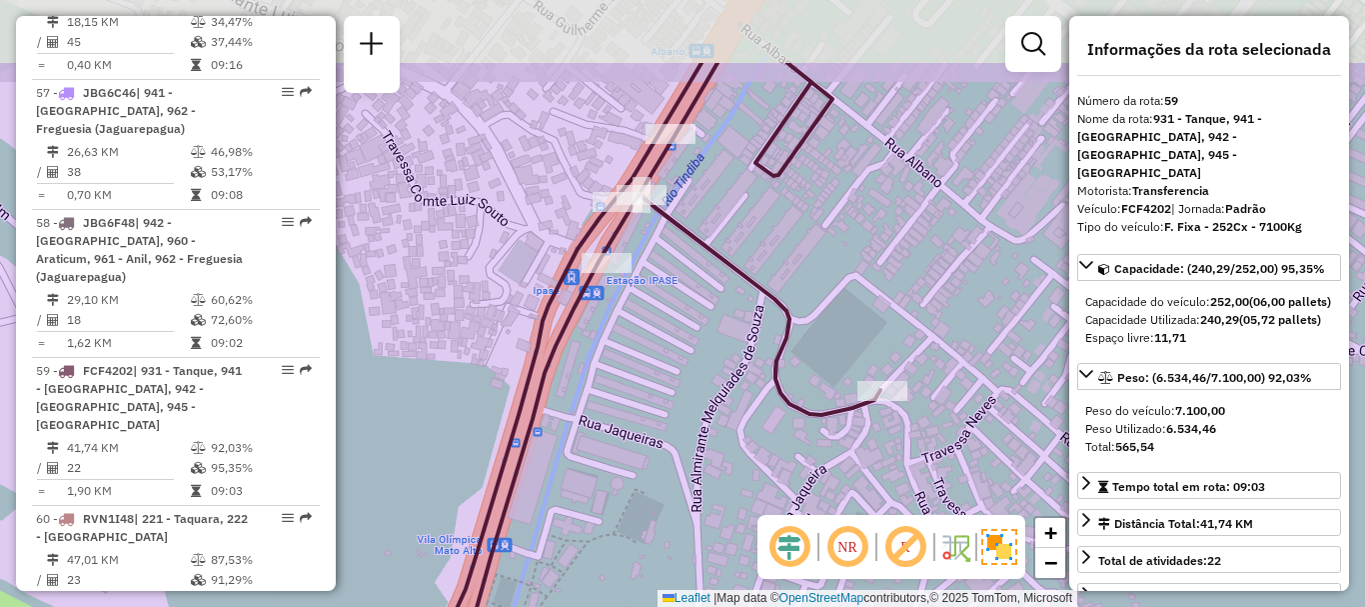
drag, startPoint x: 773, startPoint y: 178, endPoint x: 723, endPoint y: 230, distance: 72.1
click at [723, 230] on div "Janela de atendimento Grade de atendimento Capacidade Transportadoras Veículos …" at bounding box center [682, 303] width 1365 height 607
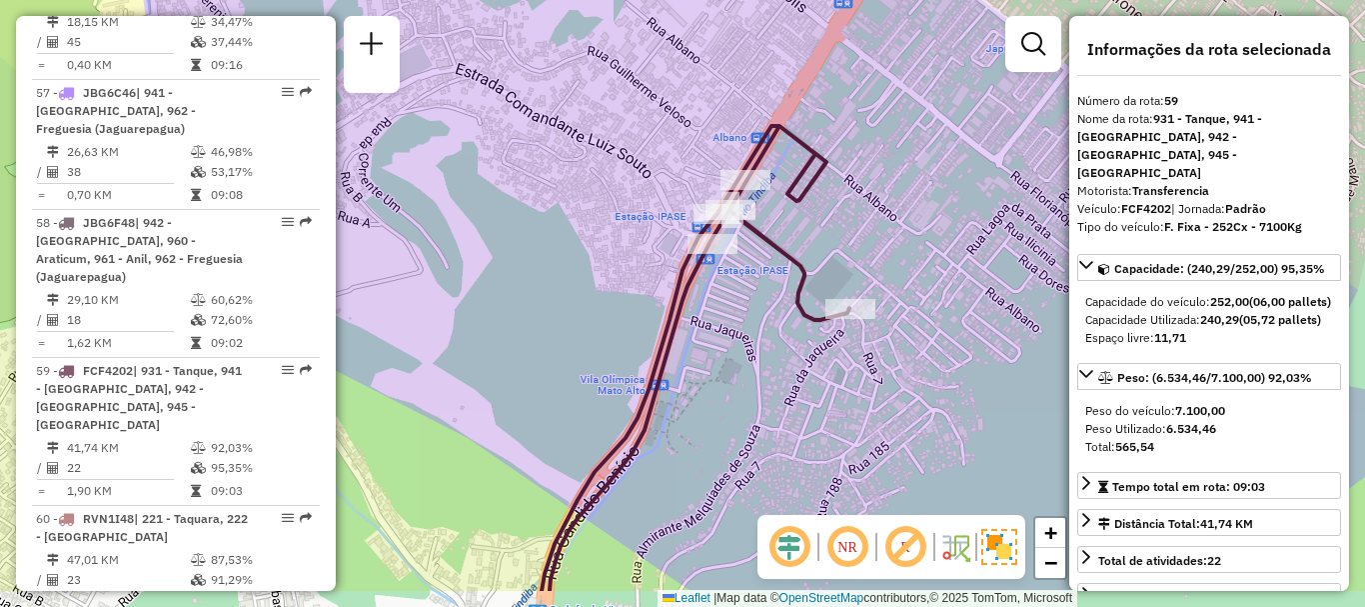
drag, startPoint x: 655, startPoint y: 413, endPoint x: 769, endPoint y: 310, distance: 153.5
click at [769, 319] on div "Janela de atendimento Grade de atendimento Capacidade Transportadoras Veículos …" at bounding box center [682, 303] width 1365 height 607
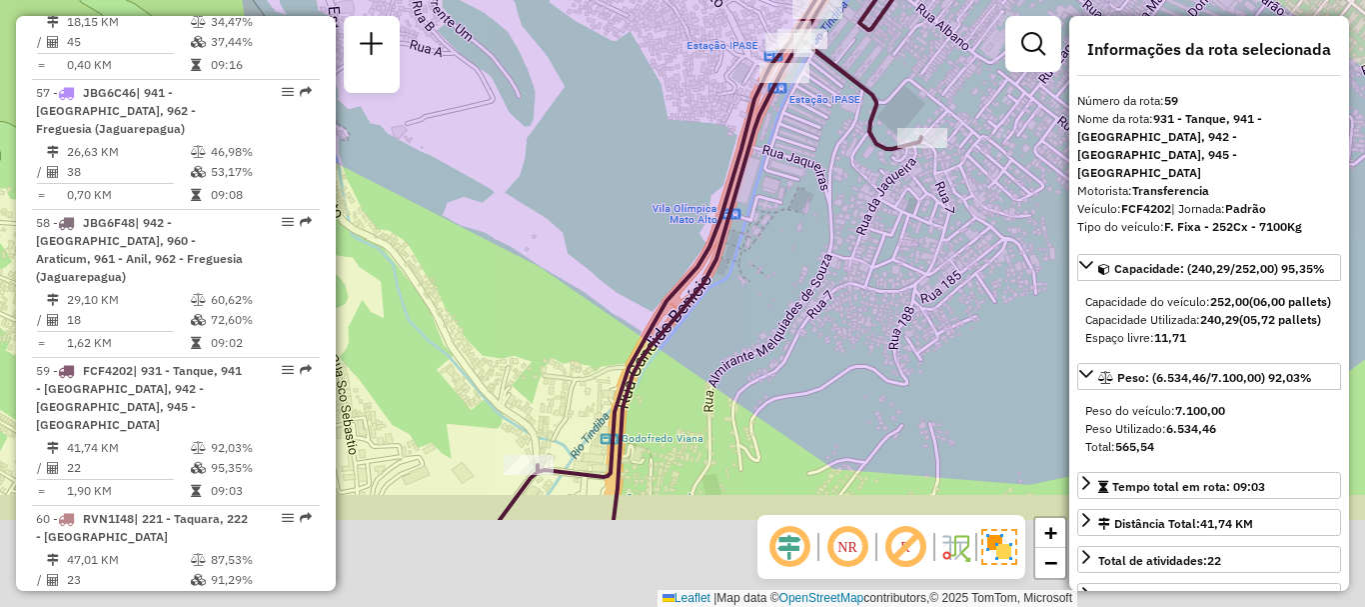
drag, startPoint x: 747, startPoint y: 395, endPoint x: 809, endPoint y: 209, distance: 195.9
click at [810, 211] on div "Janela de atendimento Grade de atendimento Capacidade Transportadoras Veículos …" at bounding box center [682, 303] width 1365 height 607
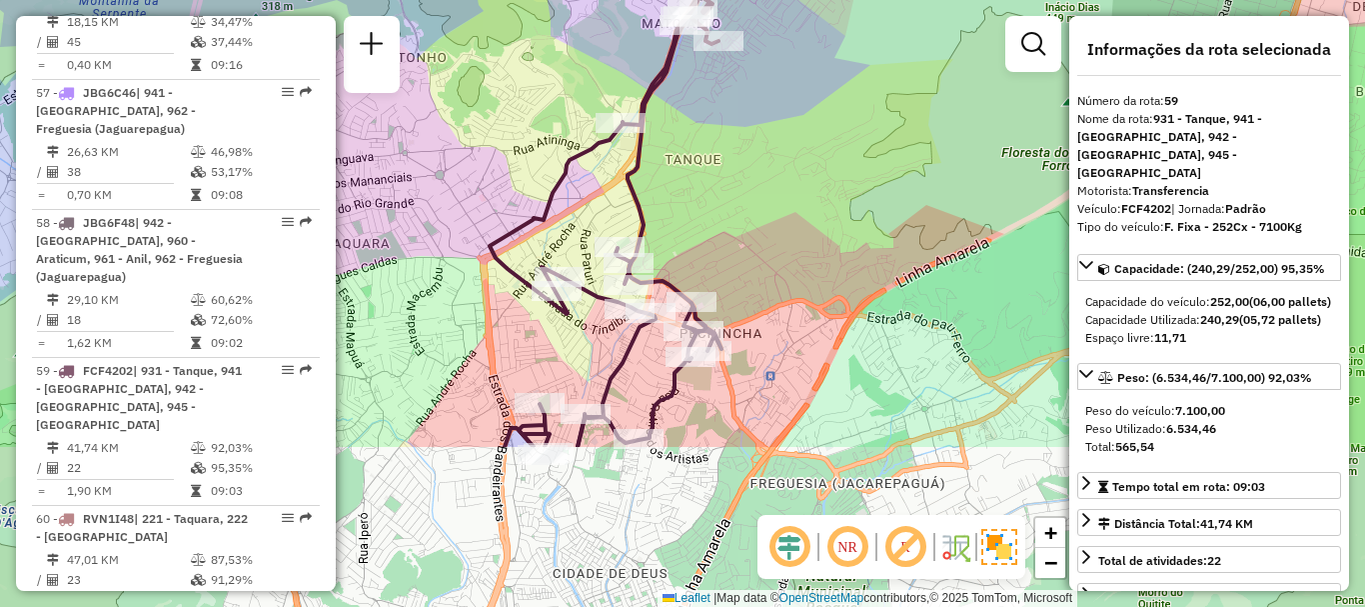
drag, startPoint x: 845, startPoint y: 389, endPoint x: 727, endPoint y: 169, distance: 249.5
click at [727, 169] on div "Janela de atendimento Grade de atendimento Capacidade Transportadoras Veículos …" at bounding box center [682, 303] width 1365 height 607
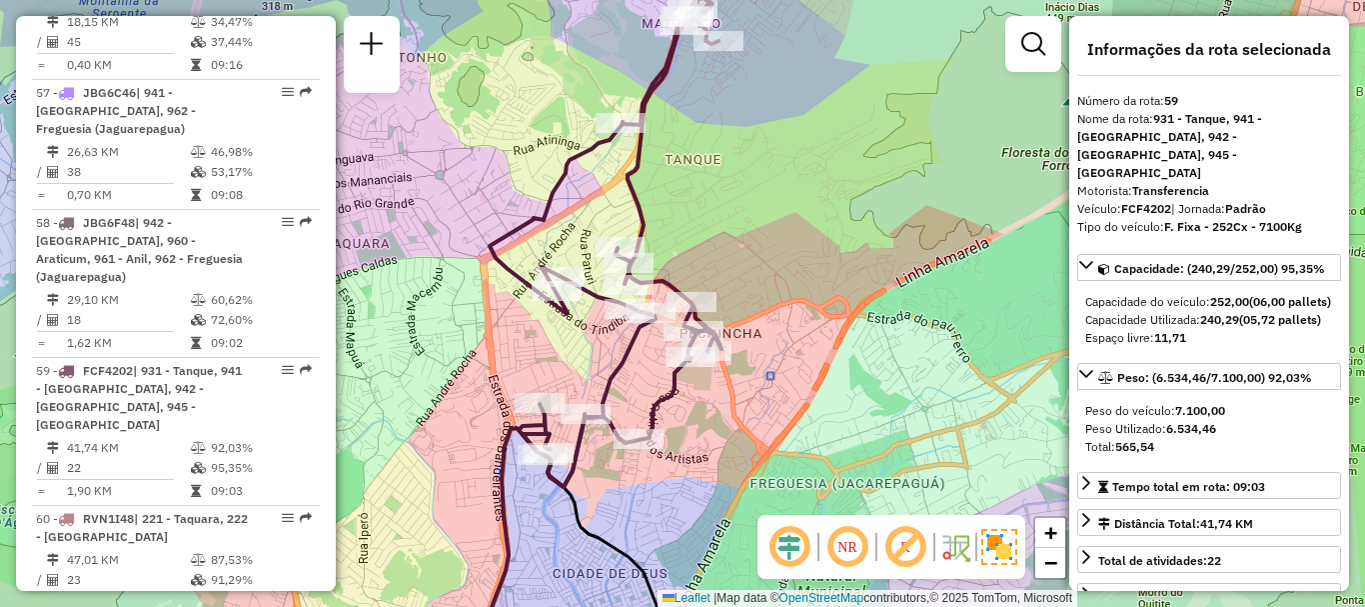
click at [960, 162] on div "Janela de atendimento Grade de atendimento Capacidade Transportadoras Veículos …" at bounding box center [682, 303] width 1365 height 607
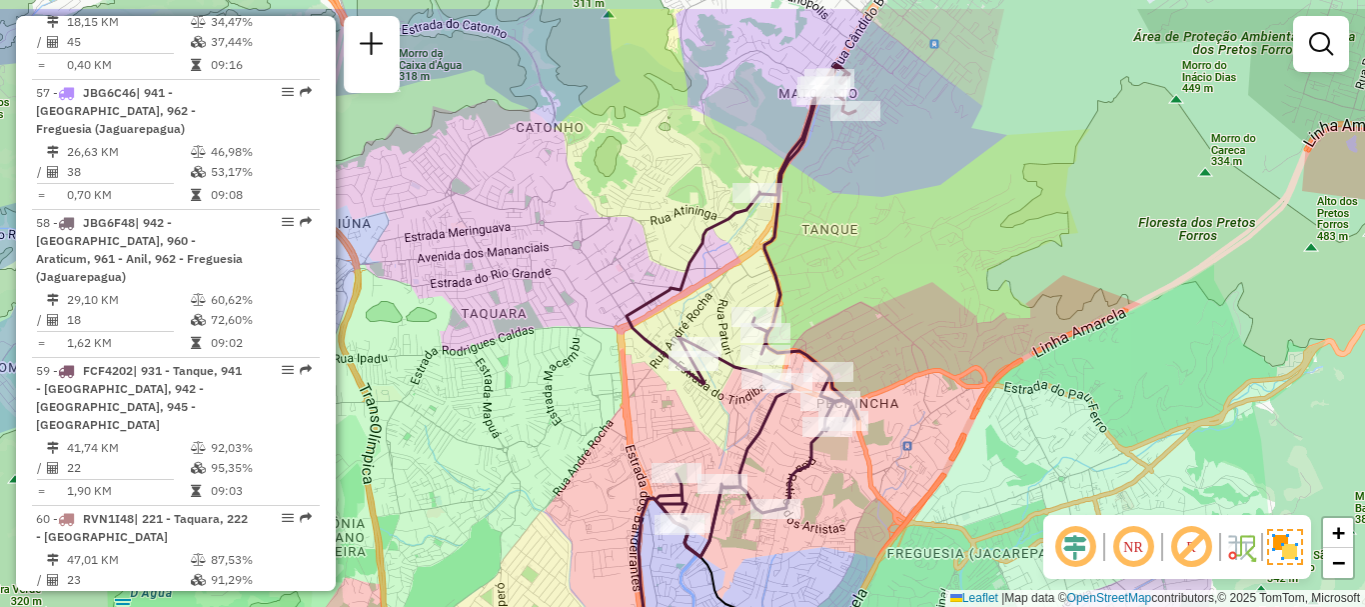
drag, startPoint x: 729, startPoint y: 175, endPoint x: 866, endPoint y: 245, distance: 153.7
click at [866, 245] on div "Janela de atendimento Grade de atendimento Capacidade Transportadoras Veículos …" at bounding box center [682, 303] width 1365 height 607
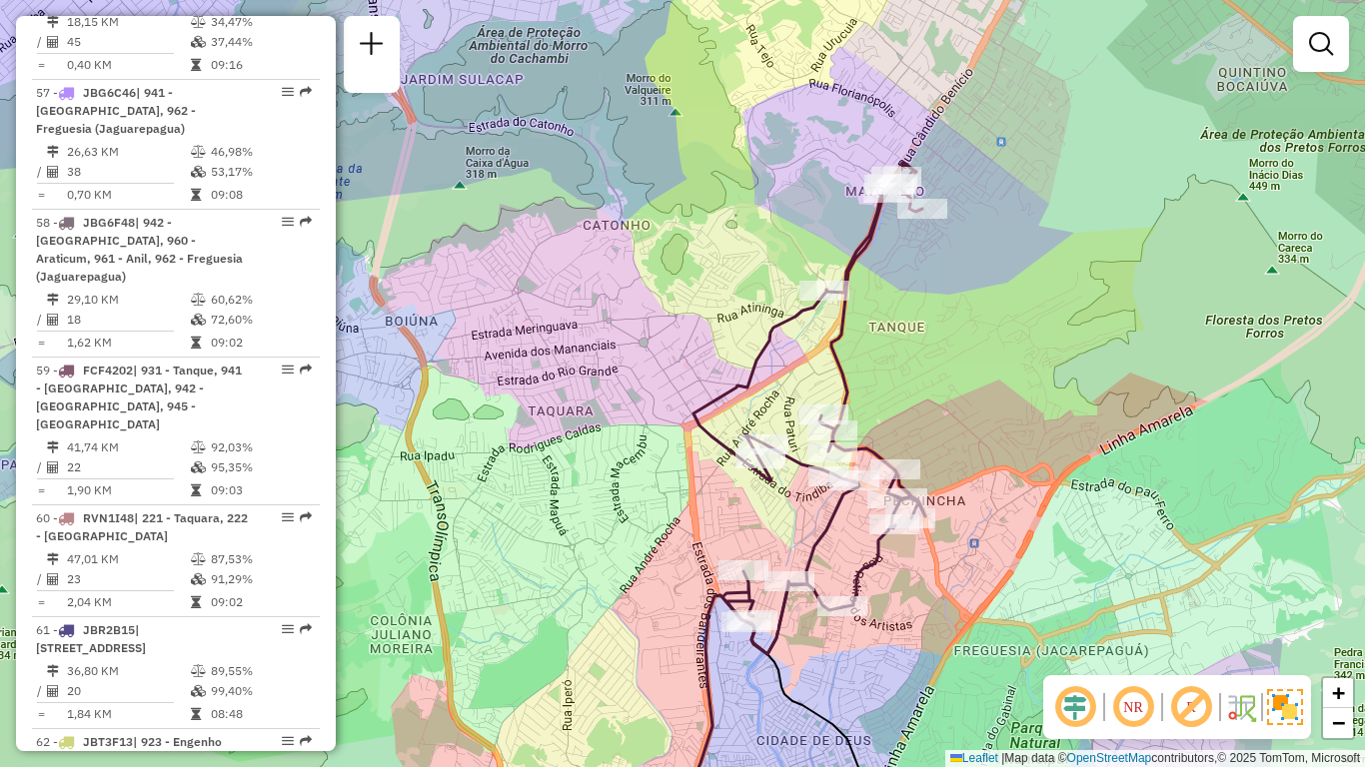
drag, startPoint x: 920, startPoint y: 385, endPoint x: 987, endPoint y: 403, distance: 69.3
click at [987, 403] on div "Janela de atendimento Grade de atendimento Capacidade Transportadoras Veículos …" at bounding box center [682, 383] width 1365 height 767
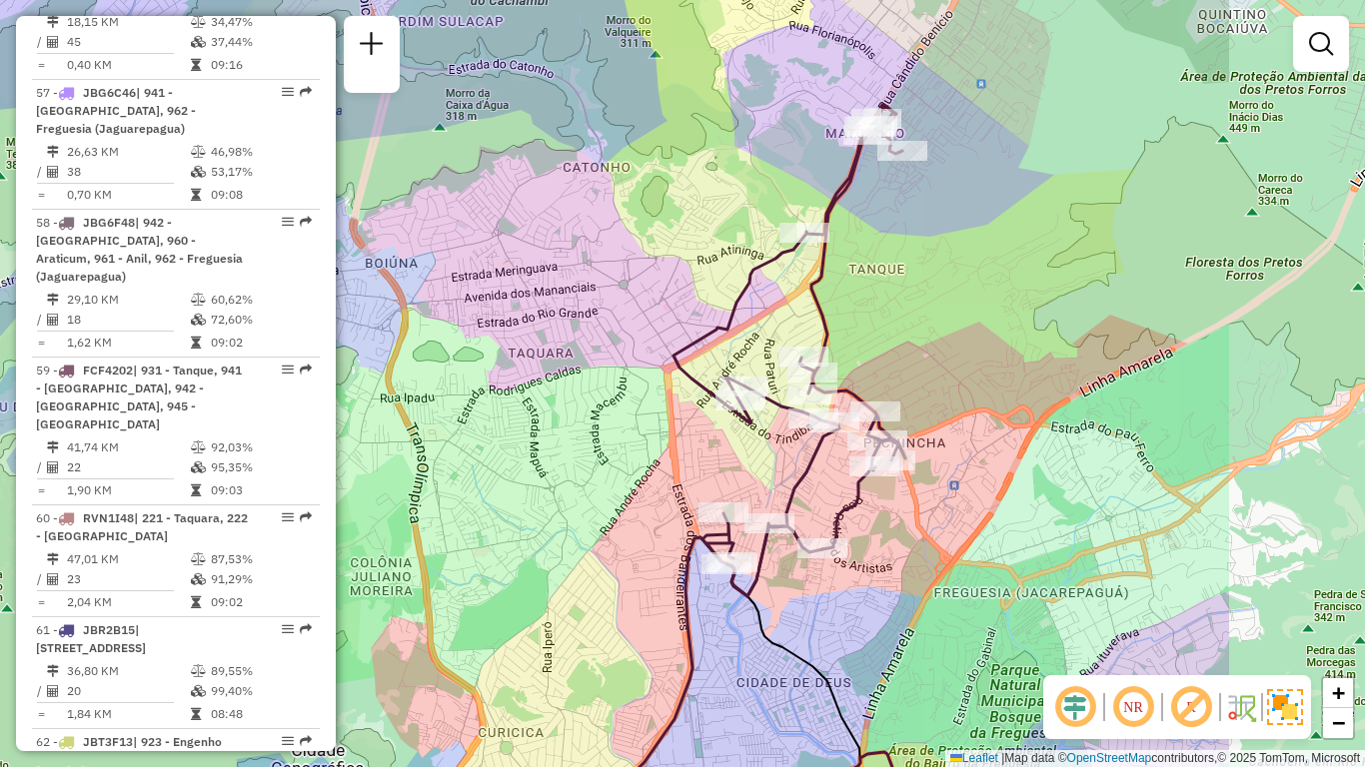
drag, startPoint x: 1244, startPoint y: 325, endPoint x: 972, endPoint y: 329, distance: 271.8
click at [972, 329] on div "Janela de atendimento Grade de atendimento Capacidade Transportadoras Veículos …" at bounding box center [682, 383] width 1365 height 767
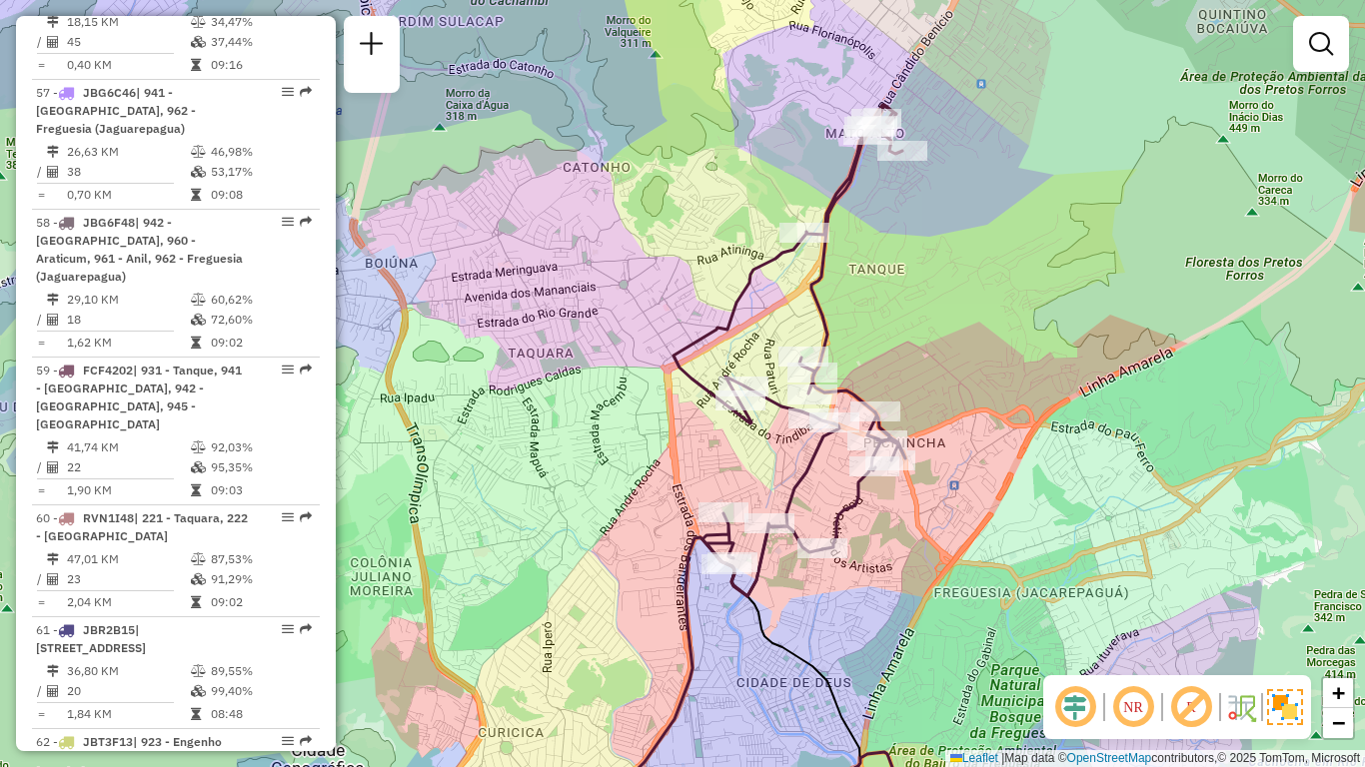
click at [1007, 282] on div "Janela de atendimento Grade de atendimento Capacidade Transportadoras Veículos …" at bounding box center [682, 383] width 1365 height 767
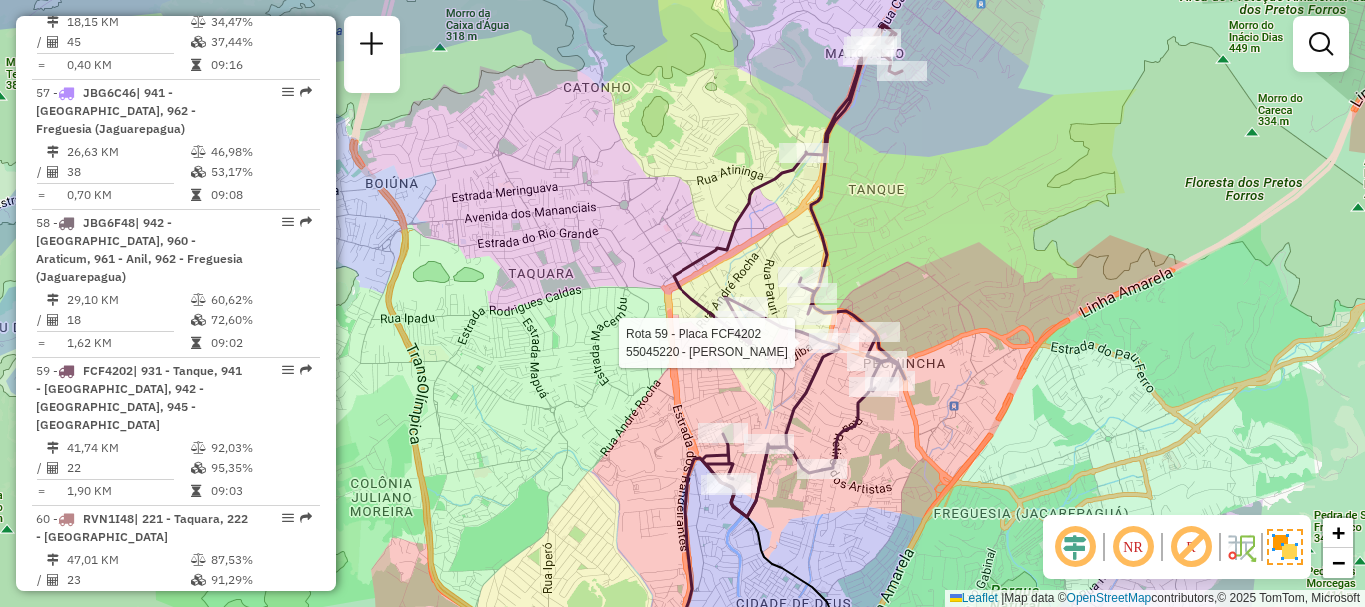
select select "**********"
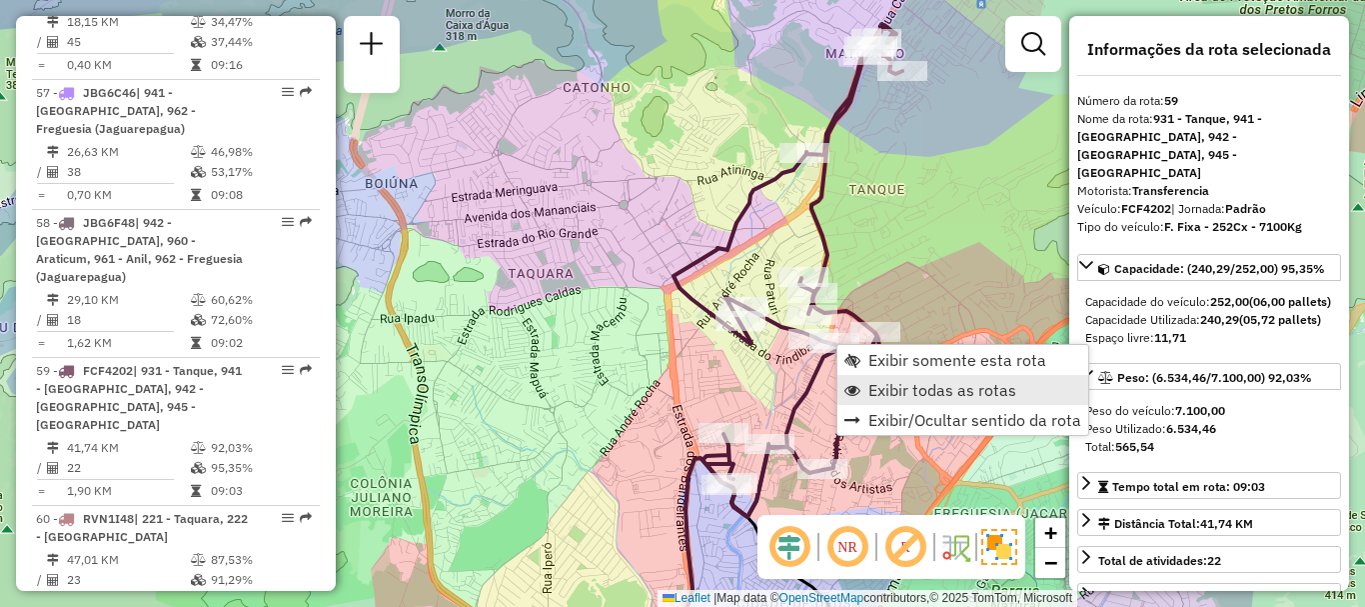
click at [885, 389] on span "Exibir todas as rotas" at bounding box center [942, 390] width 148 height 16
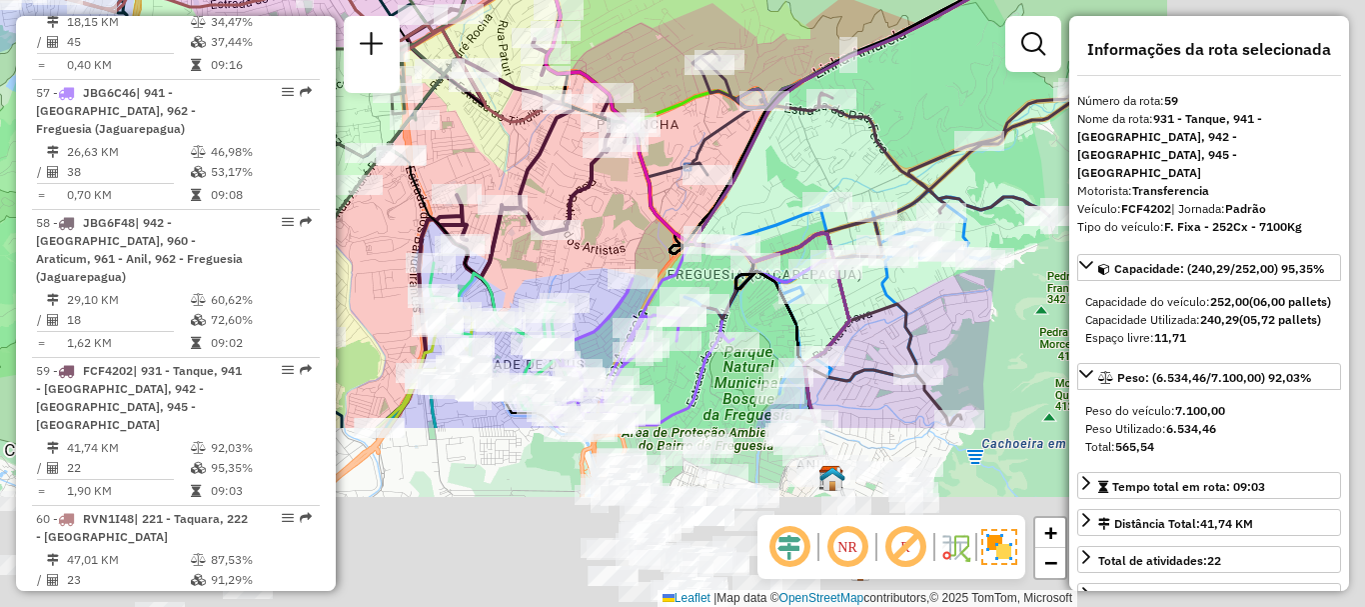
drag, startPoint x: 744, startPoint y: 399, endPoint x: 656, endPoint y: 218, distance: 201.1
click at [482, 151] on div "Janela de atendimento Grade de atendimento Capacidade Transportadoras Veículos …" at bounding box center [682, 303] width 1365 height 607
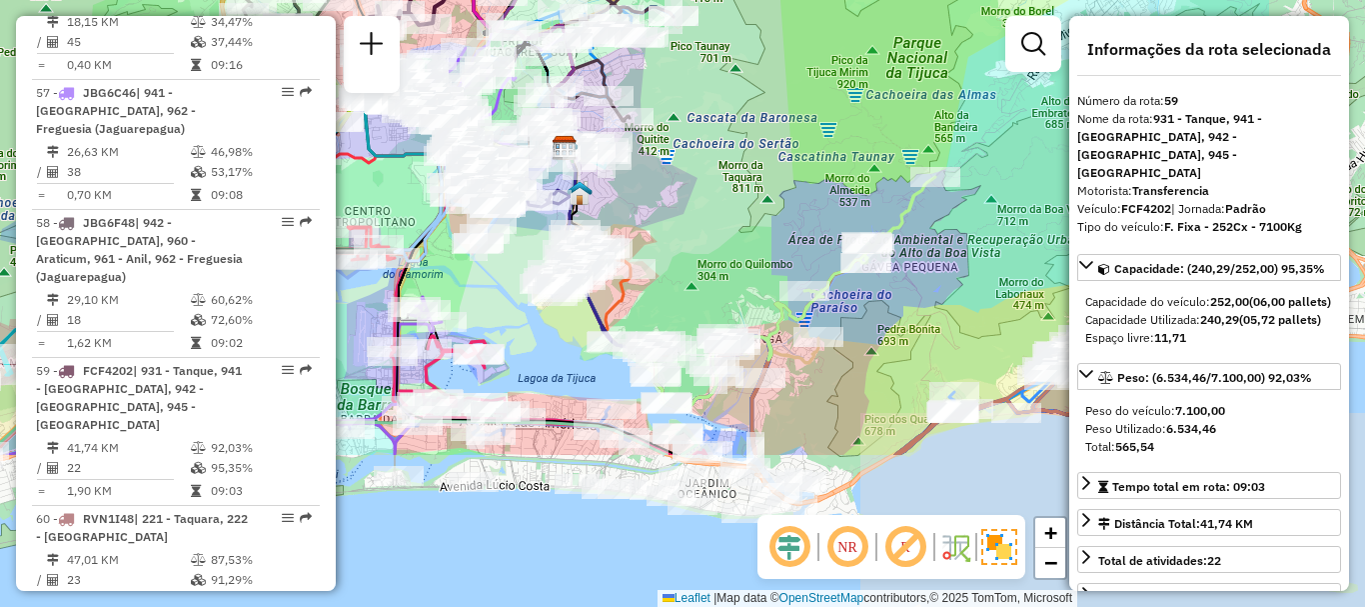
drag, startPoint x: 652, startPoint y: 329, endPoint x: 608, endPoint y: 169, distance: 165.8
click at [612, 166] on div "Rota 46 - Placa RHV5C01 55030752 - ESTACAO PRAZERES COM Rota 46 - Placa RHV5C01…" at bounding box center [682, 303] width 1365 height 607
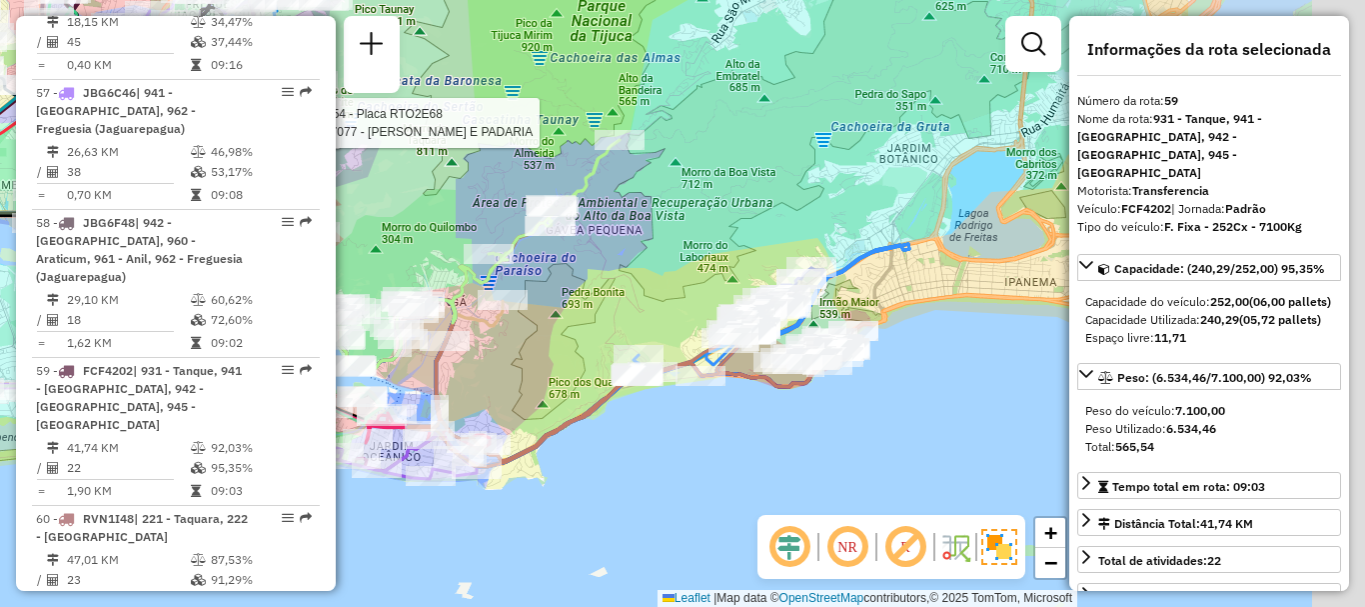
drag, startPoint x: 907, startPoint y: 365, endPoint x: 595, endPoint y: 368, distance: 312.8
click at [595, 368] on div "Rota 46 - Placa RHV5C01 55030752 - ESTACAO PRAZERES COM Rota 46 - Placa RHV5C01…" at bounding box center [682, 303] width 1365 height 607
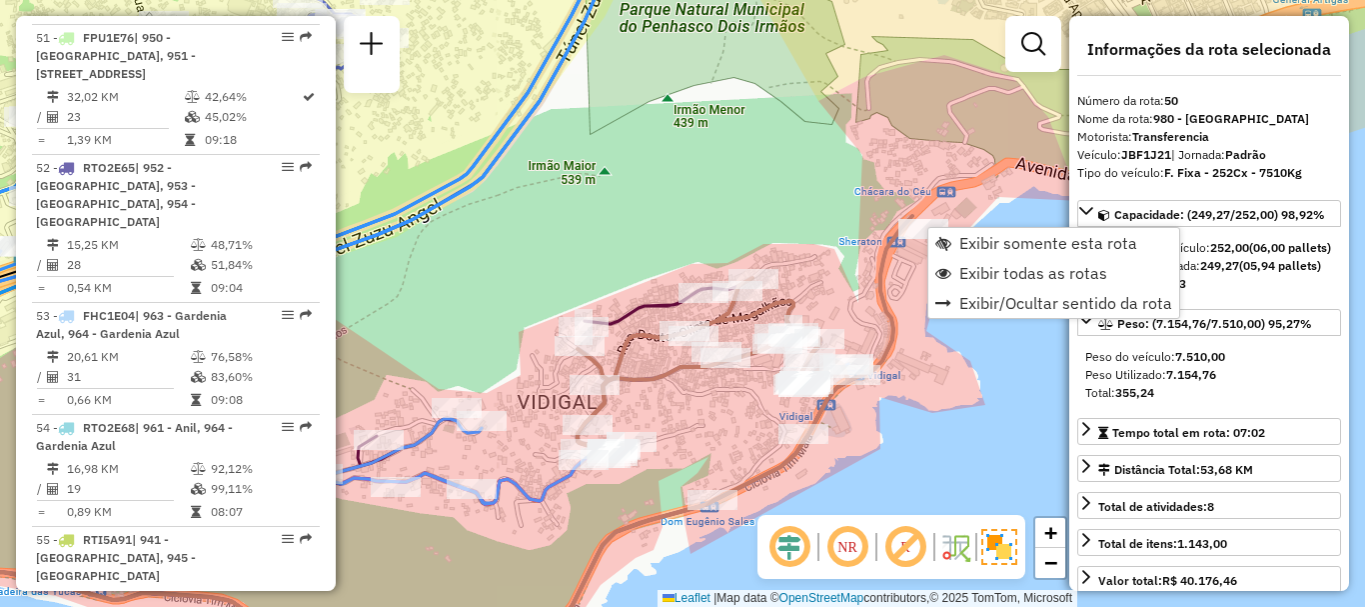
scroll to position [6321, 0]
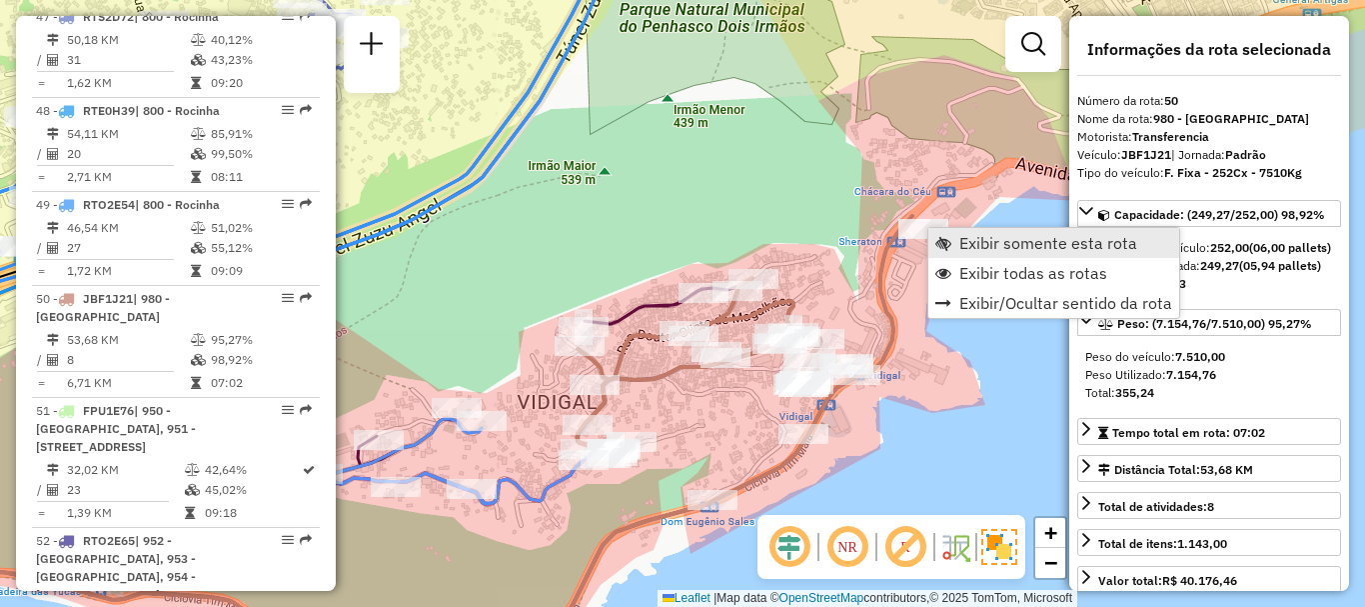
click at [944, 240] on span "Exibir somente esta rota" at bounding box center [943, 243] width 16 height 16
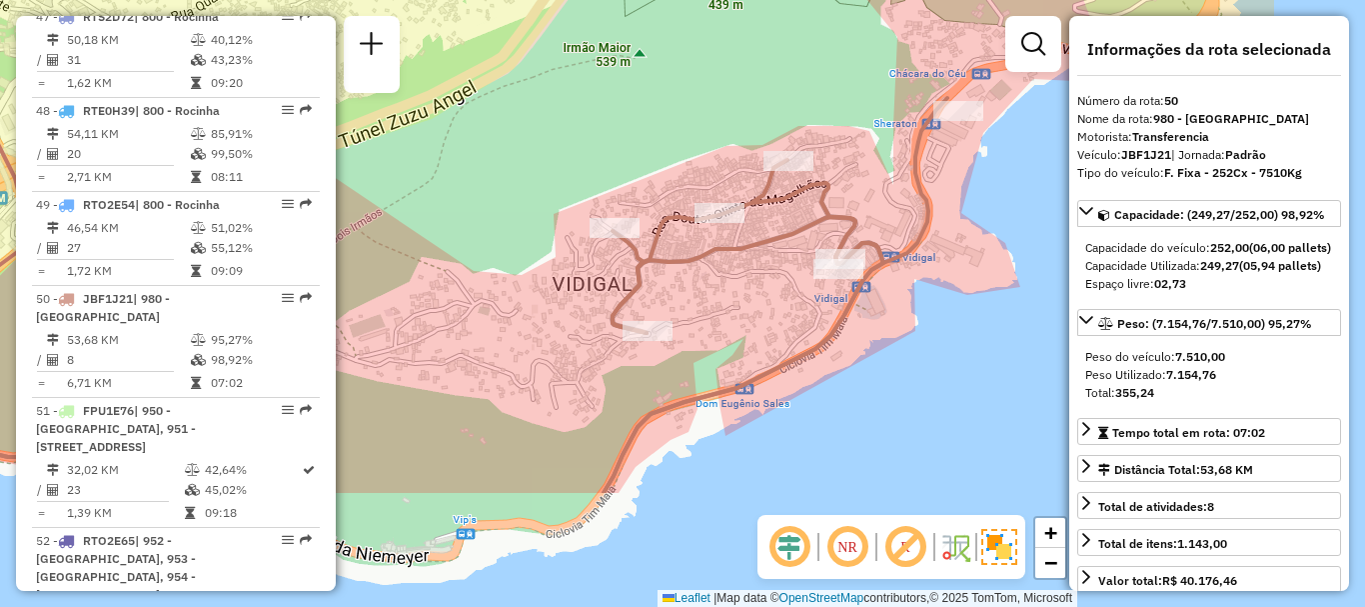
drag, startPoint x: 900, startPoint y: 304, endPoint x: 712, endPoint y: 153, distance: 240.9
click at [712, 153] on div "Janela de atendimento Grade de atendimento Capacidade Transportadoras Veículos …" at bounding box center [682, 303] width 1365 height 607
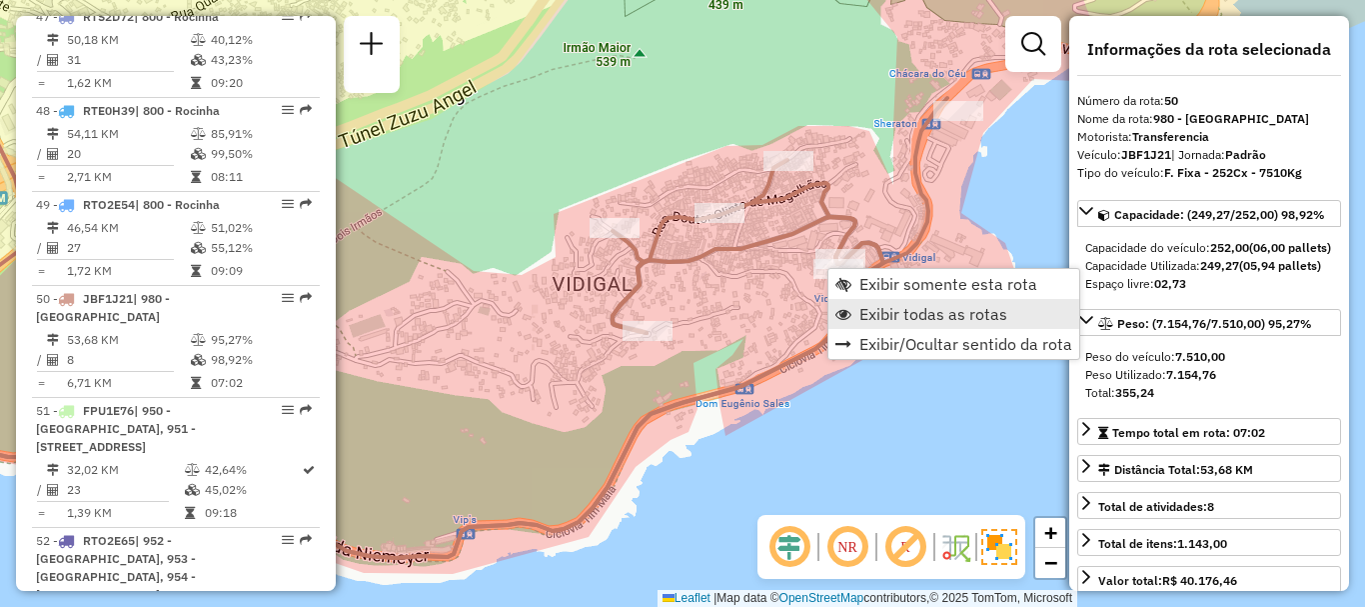
click at [889, 316] on span "Exibir todas as rotas" at bounding box center [933, 314] width 148 height 16
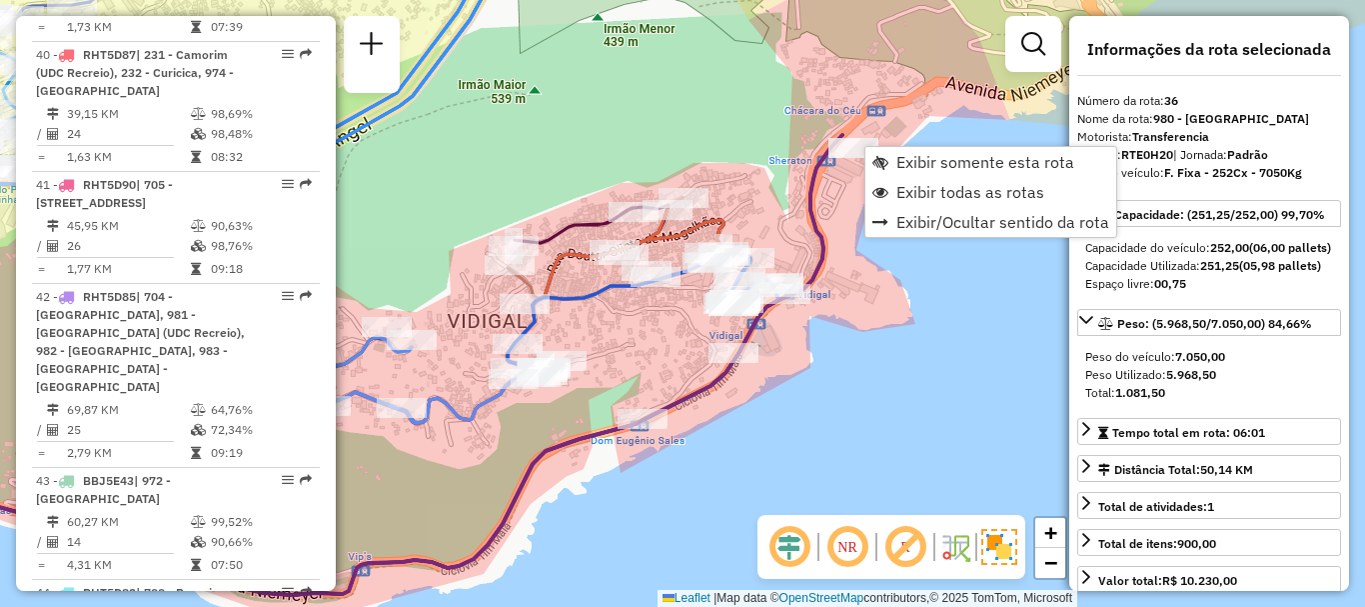
scroll to position [4592, 0]
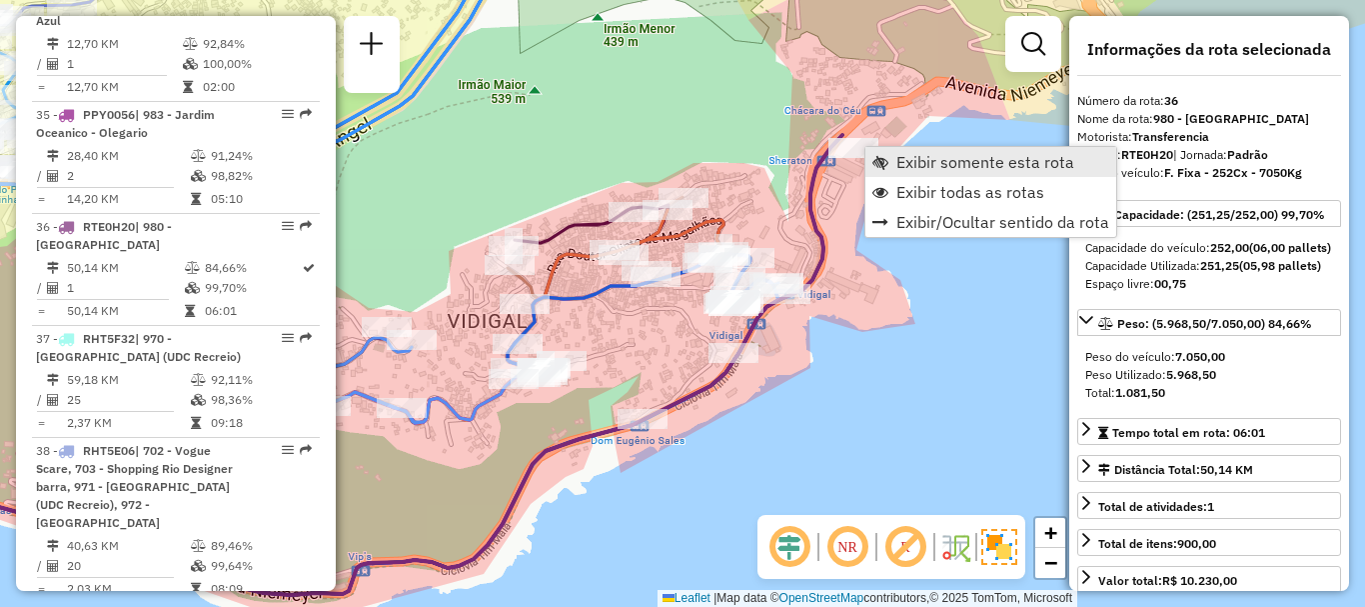
click at [885, 162] on span "Exibir somente esta rota" at bounding box center [880, 162] width 16 height 16
